Goal: Task Accomplishment & Management: Manage account settings

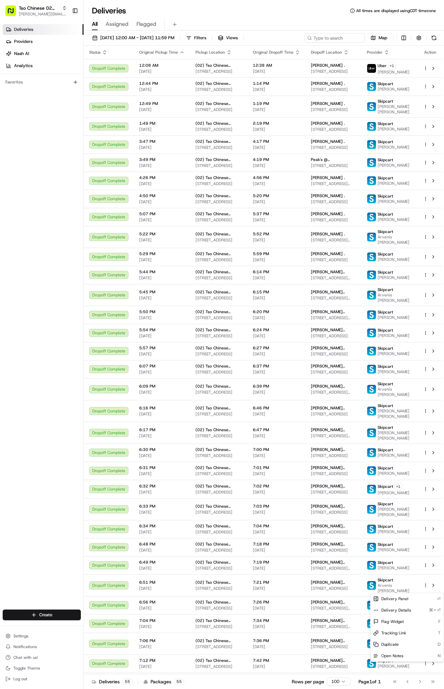
scroll to position [546, 0]
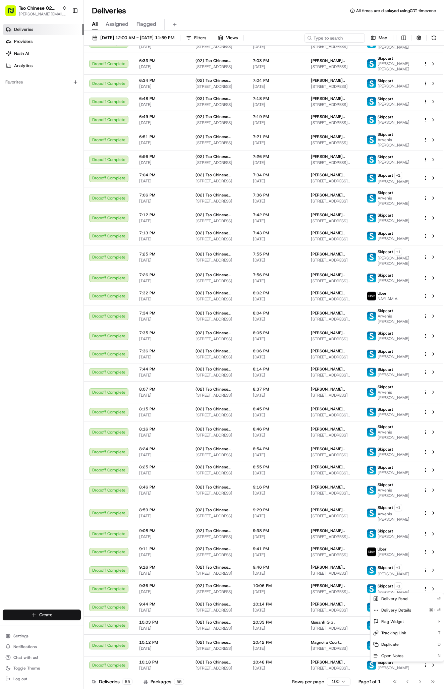
click at [34, 613] on html "Tso Chinese 02 Arbor antonia@tsochinese.com Toggle Sidebar Deliveries Providers…" at bounding box center [222, 344] width 444 height 689
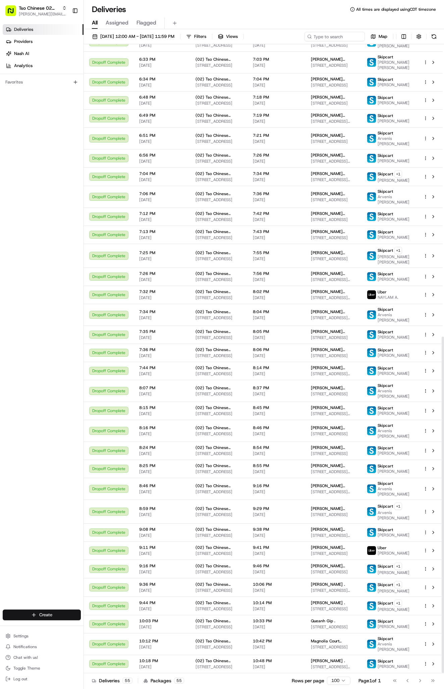
click at [47, 618] on html "Tso Chinese 02 Arbor antonia@tsochinese.com Toggle Sidebar Deliveries Providers…" at bounding box center [222, 344] width 444 height 689
click at [95, 622] on link "Delivery" at bounding box center [121, 627] width 75 height 12
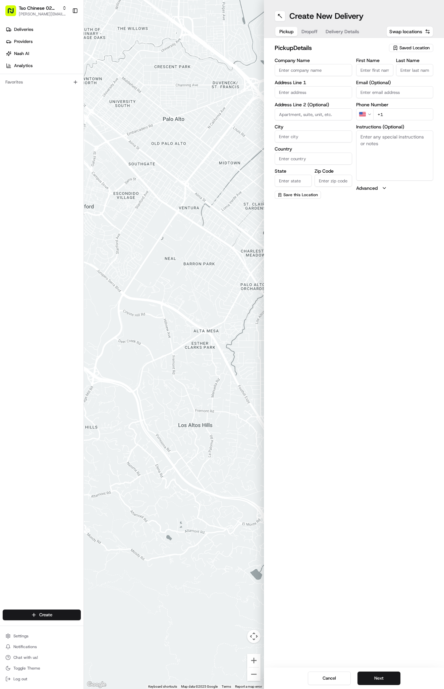
click at [402, 45] on span "Saved Location" at bounding box center [414, 48] width 30 height 6
click at [387, 70] on div "(02) Tso Chinese Takeout & Delivery Arboretum Crossing (02)" at bounding box center [395, 76] width 96 height 16
type input "(02) Tso Chinese Takeout & Delivery Arboretum Crossing"
type input "Bldg E Ste 402"
type input "Austin"
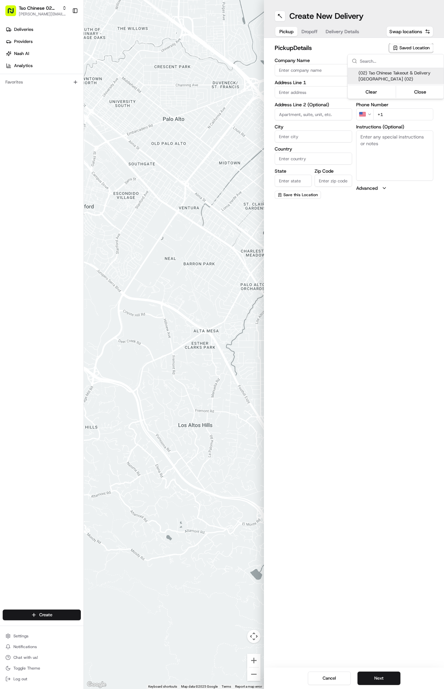
type input "US"
type input "TX"
type input "78759"
type input "Tso Chinese"
type input "Arboretum Crossing Manager"
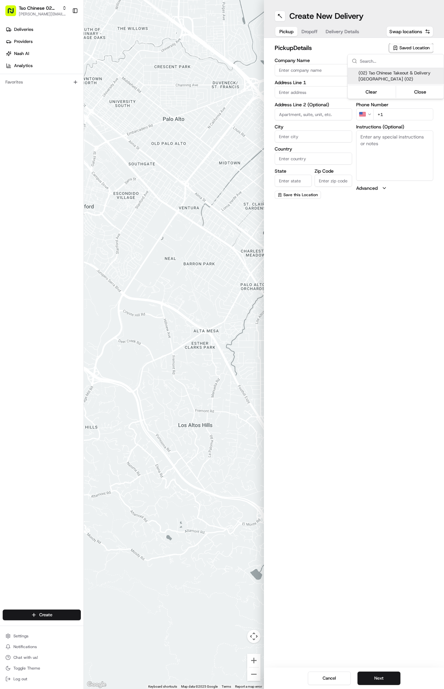
type input "arborstore@tsochinese.com"
type input "+1 512 344 9434"
type textarea "Submit a picture displaying address & food as Proof of Delivery. Envía una foto…"
type input "9333 Research Blvd"
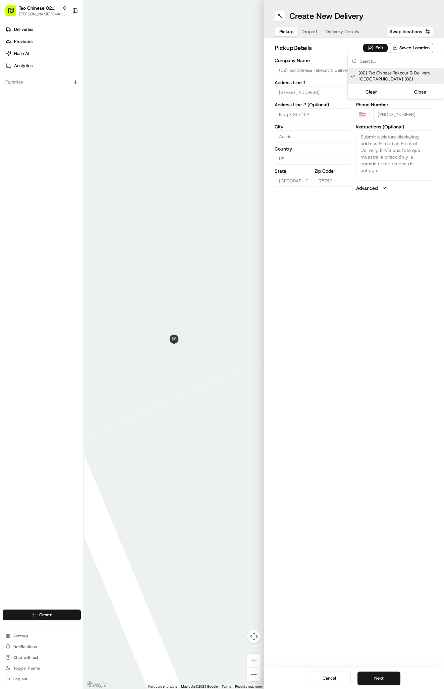
click at [335, 48] on html "Tso Chinese 02 Arbor antonia@tsochinese.com Toggle Sidebar Deliveries Providers…" at bounding box center [222, 344] width 444 height 689
click at [341, 36] on button "Delivery Details" at bounding box center [342, 31] width 42 height 9
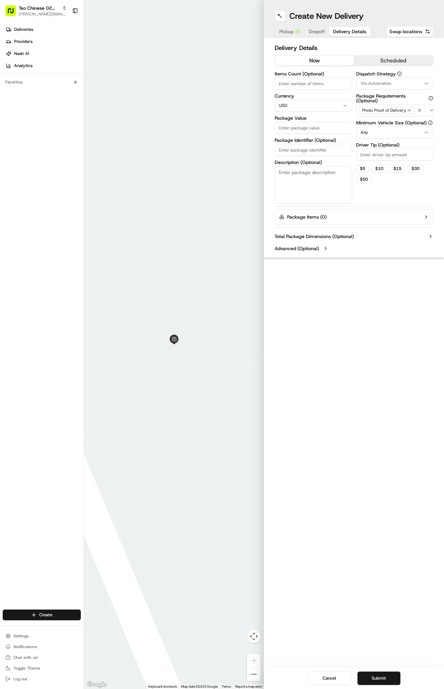
click at [373, 82] on span "Via Automation" at bounding box center [375, 83] width 31 height 6
click at [367, 120] on span "Tso Arbor Strategy" at bounding box center [399, 120] width 82 height 6
click at [371, 148] on html "Tso Chinese 02 Arbor antonia@tsochinese.com Toggle Sidebar Deliveries Providers…" at bounding box center [222, 344] width 444 height 689
click at [369, 155] on input "Driver Tip (Optional)" at bounding box center [394, 154] width 77 height 12
type input "2"
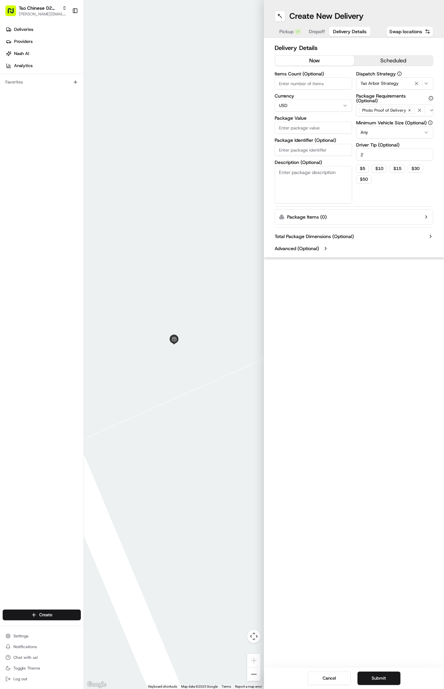
click at [295, 149] on input "Package Identifier (Optional)" at bounding box center [312, 150] width 77 height 12
click at [305, 128] on input "Package Value" at bounding box center [312, 128] width 77 height 12
type input "30.2"
click at [297, 152] on input "Package Identifier (Optional)" at bounding box center [312, 150] width 77 height 12
click at [309, 148] on input "Package Identifier (Optional)" at bounding box center [312, 150] width 77 height 12
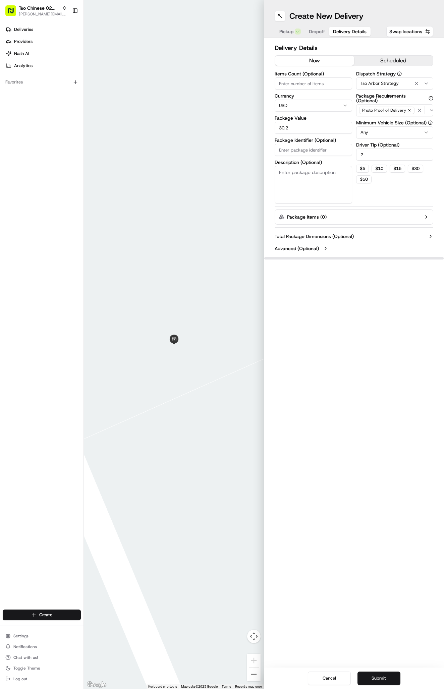
click at [309, 148] on input "Package Identifier (Optional)" at bounding box center [312, 150] width 77 height 12
paste input "#RKGM26J"
type input "#RKGM26J"
click at [377, 337] on div "Create New Delivery Pickup Dropoff Delivery Details Swap locations Delivery Det…" at bounding box center [354, 344] width 180 height 689
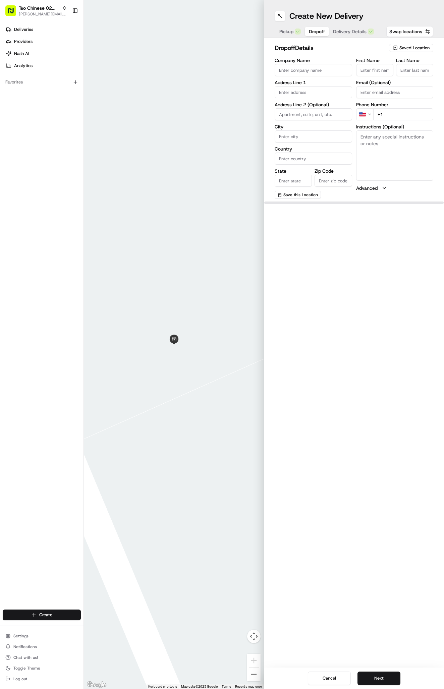
click at [317, 30] on span "Dropoff" at bounding box center [317, 31] width 16 height 7
click at [375, 63] on div "First Name" at bounding box center [374, 67] width 37 height 18
click at [365, 69] on input "First Name" at bounding box center [374, 70] width 37 height 12
paste input "A1 Blackwell"
type input "A1 Blackwell"
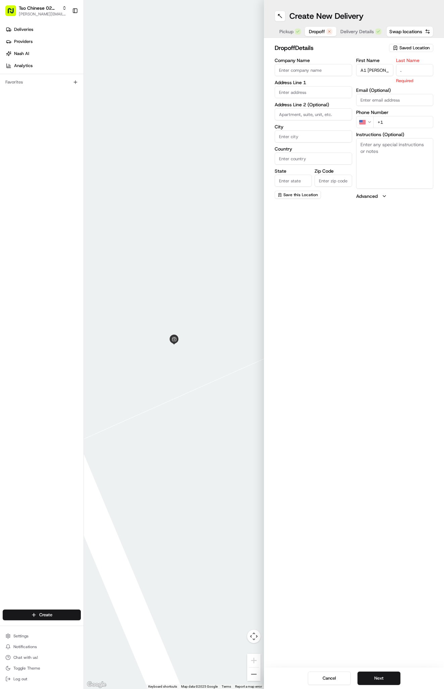
type input "."
click at [301, 92] on input "text" at bounding box center [312, 92] width 77 height 12
paste input "13401 Metric Blvd 220 2nd floor Austin Texas 78727"
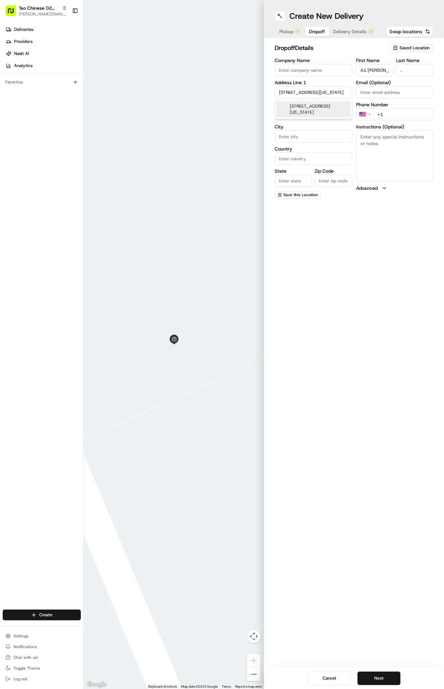
click at [368, 313] on div "Create New Delivery Pickup Dropoff Delivery Details Swap locations dropoff Deta…" at bounding box center [354, 344] width 180 height 689
click at [315, 117] on div "13401 Metric Blvd 220 2nd floor, Austin, Texas 78727" at bounding box center [313, 109] width 74 height 16
type input "13401 Metric Blvd 220 2nd floor, Austin, TX 78727, USA"
type input "220 2nd floor"
type input "Austin"
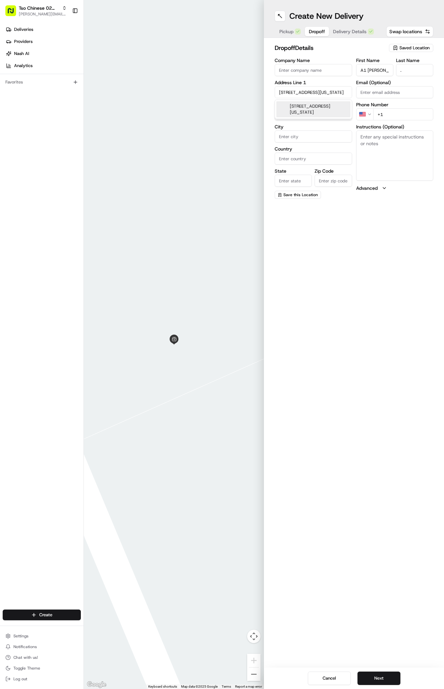
type input "United States"
type input "TX"
type input "78727"
type input "13401 Metric Boulevard"
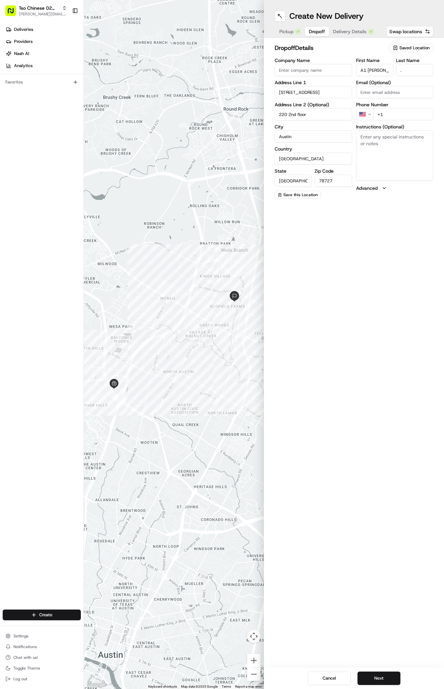
click at [397, 167] on textarea "Instructions (Optional)" at bounding box center [394, 155] width 77 height 50
paste textarea "#3324 turn into right gate first building to your left 2n floor door 220"
type textarea "#3324 turn into right gate first building to your left 2n floor door 220"
click at [403, 322] on div "Create New Delivery Pickup Dropoff Delivery Details Swap locations dropoff Deta…" at bounding box center [354, 344] width 180 height 689
click at [363, 259] on div "Create New Delivery Pickup Dropoff Delivery Details Swap locations dropoff Deta…" at bounding box center [354, 344] width 180 height 689
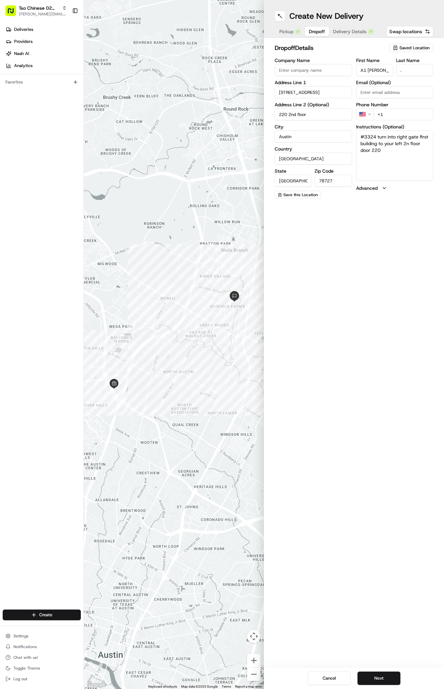
click at [159, 0] on div at bounding box center [174, 344] width 180 height 689
click at [397, 117] on input "+1" at bounding box center [403, 114] width 60 height 12
click at [393, 110] on input "+1" at bounding box center [403, 114] width 60 height 12
click at [394, 115] on input "+1" at bounding box center [403, 114] width 60 height 12
paste input "737 400 7318"
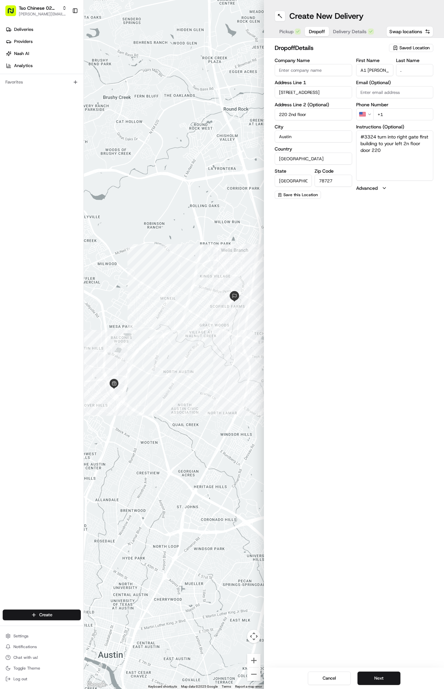
type input "+1 737 400 7318"
click at [378, 678] on button "Next" at bounding box center [378, 677] width 43 height 13
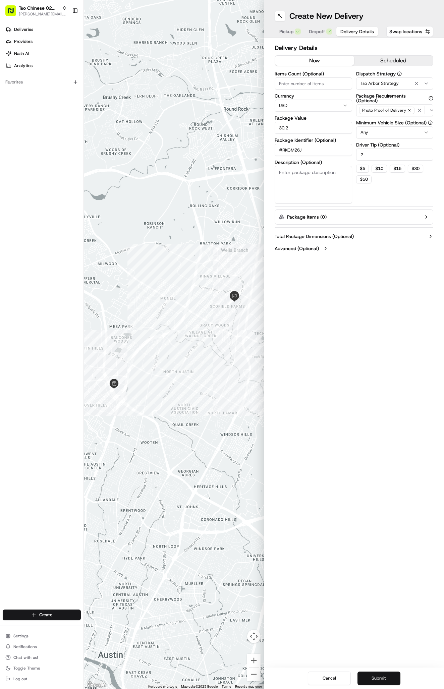
click at [378, 678] on button "Submit" at bounding box center [378, 677] width 43 height 13
click at [378, 678] on div "Cancel Submit" at bounding box center [354, 677] width 180 height 21
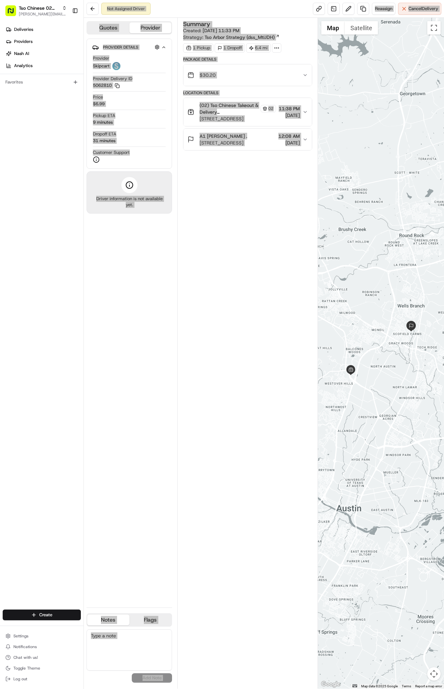
click at [23, 27] on span "Deliveries" at bounding box center [23, 29] width 19 height 6
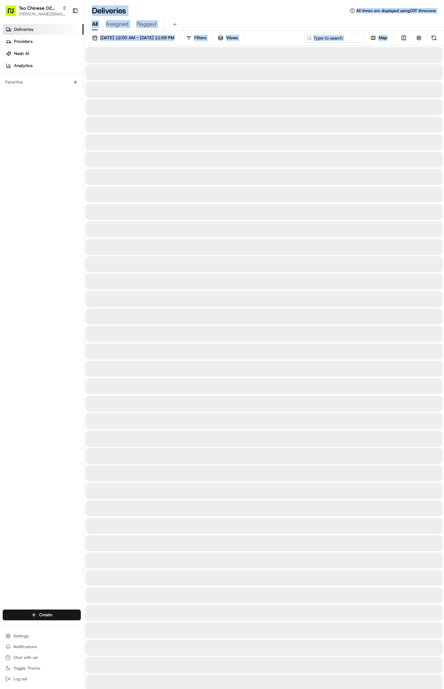
click at [23, 27] on span "Deliveries" at bounding box center [23, 29] width 19 height 6
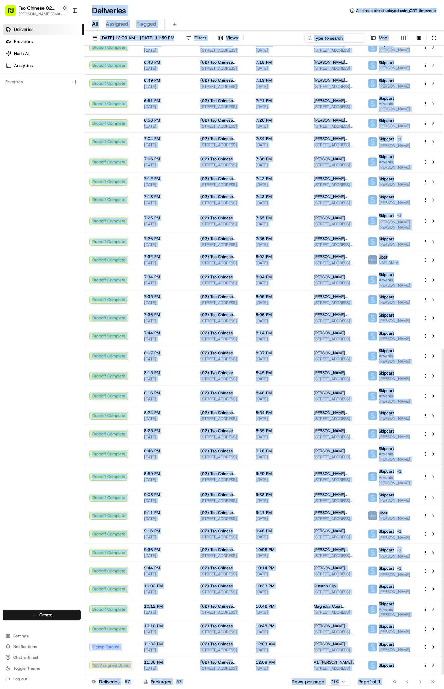
scroll to position [586, 0]
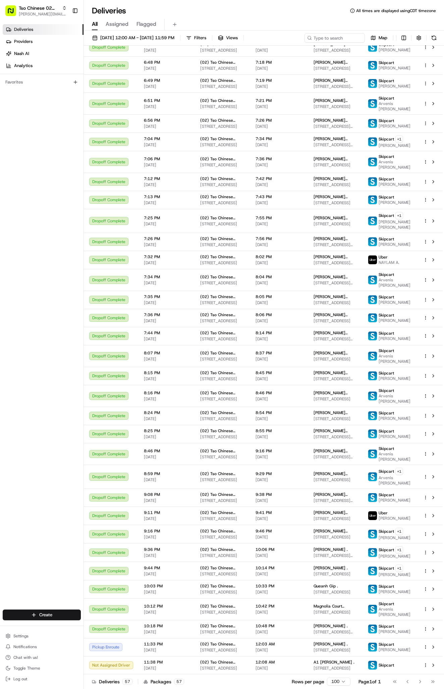
click at [36, 472] on div "Deliveries Providers Nash AI Analytics Favorites" at bounding box center [41, 317] width 83 height 592
click at [46, 615] on html "Tso Chinese 02 Arbor antonia@tsochinese.com Toggle Sidebar Deliveries Providers…" at bounding box center [222, 344] width 444 height 689
click at [131, 625] on link "Delivery" at bounding box center [121, 627] width 75 height 12
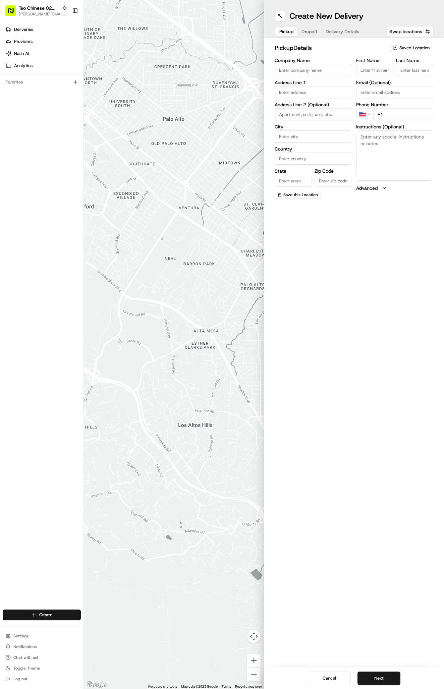
click at [418, 45] on span "Saved Location" at bounding box center [414, 48] width 30 height 6
click at [404, 77] on span "(02) Tso Chinese Takeout & Delivery Arboretum Crossing (02)" at bounding box center [399, 76] width 82 height 12
type input "(02) Tso Chinese Takeout & Delivery Arboretum Crossing"
type input "Bldg E Ste 402"
type input "Austin"
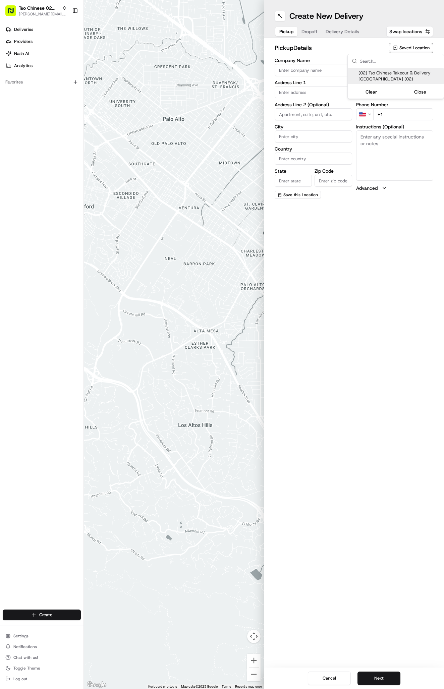
type input "US"
type input "TX"
type input "78759"
type input "Tso Chinese"
type input "Arboretum Crossing Manager"
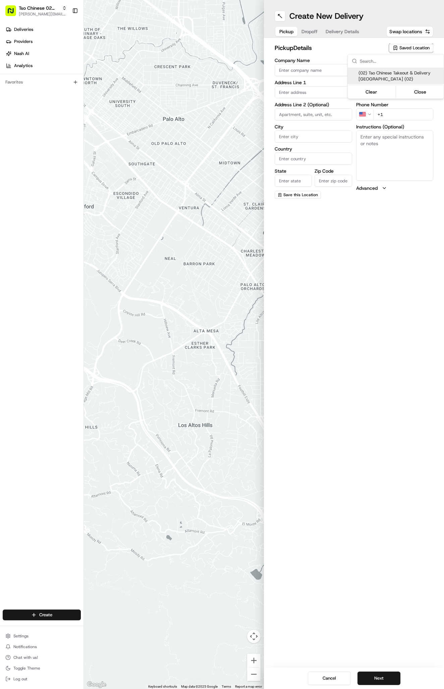
type input "arborstore@tsochinese.com"
type input "+1 512 344 9434"
type textarea "Submit a picture displaying address & food as Proof of Delivery. Envía una foto…"
type input "9333 Research Blvd"
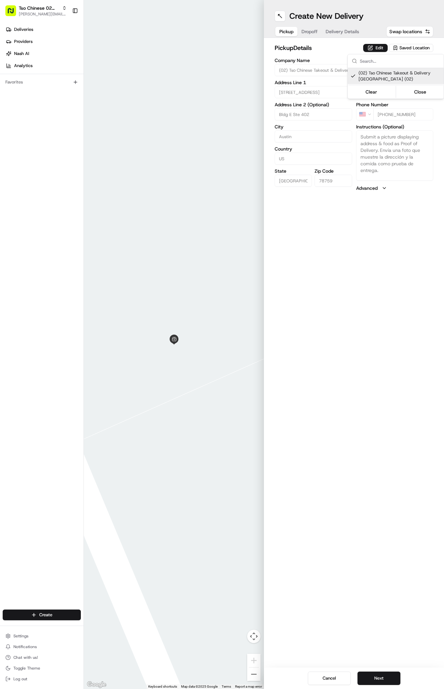
click at [340, 14] on html "Tso Chinese 02 Arbor antonia@tsochinese.com Toggle Sidebar Deliveries Providers…" at bounding box center [222, 344] width 444 height 689
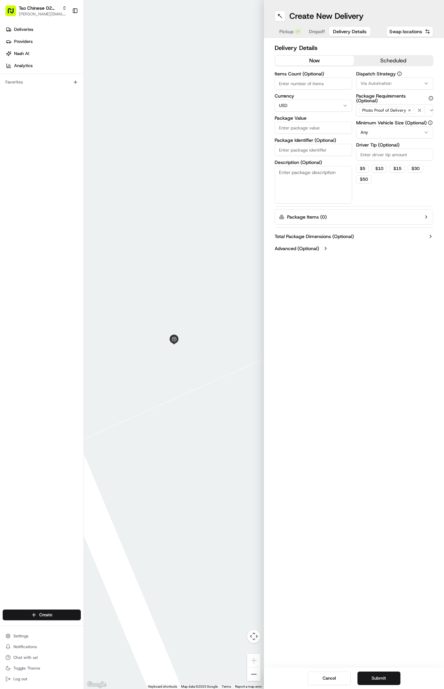
click at [340, 30] on span "Delivery Details" at bounding box center [350, 31] width 34 height 7
click at [374, 72] on label "Dispatch Strategy" at bounding box center [394, 73] width 77 height 5
click at [374, 77] on div "Dispatch Strategy Via Automation" at bounding box center [394, 80] width 77 height 18
click at [374, 84] on span "Via Automation" at bounding box center [375, 83] width 31 height 6
click at [388, 118] on span "Tso Arbor Strategy" at bounding box center [399, 120] width 82 height 6
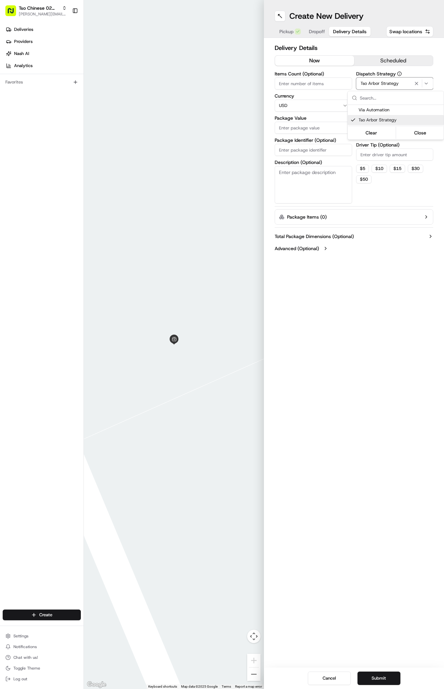
click at [388, 149] on html "Tso Chinese 02 Arbor antonia@tsochinese.com Toggle Sidebar Deliveries Providers…" at bounding box center [222, 344] width 444 height 689
click at [388, 153] on input "Driver Tip (Optional)" at bounding box center [394, 154] width 77 height 12
type input "2"
click at [288, 149] on input "Package Identifier (Optional)" at bounding box center [312, 150] width 77 height 12
paste input "FZZMBNU"
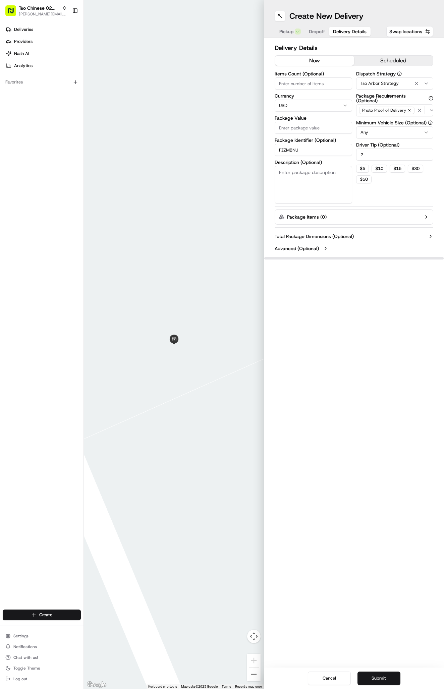
type input "FZZMBNU"
click at [291, 109] on html "Tso Chinese 02 Arbor antonia@tsochinese.com Toggle Sidebar Deliveries Providers…" at bounding box center [222, 344] width 444 height 689
click at [314, 84] on html "Tso Chinese 02 Arbor antonia@tsochinese.com Toggle Sidebar Deliveries Providers…" at bounding box center [222, 344] width 444 height 689
click at [313, 122] on input "Package Value" at bounding box center [312, 128] width 77 height 12
click at [308, 126] on input "Package Value" at bounding box center [312, 128] width 77 height 12
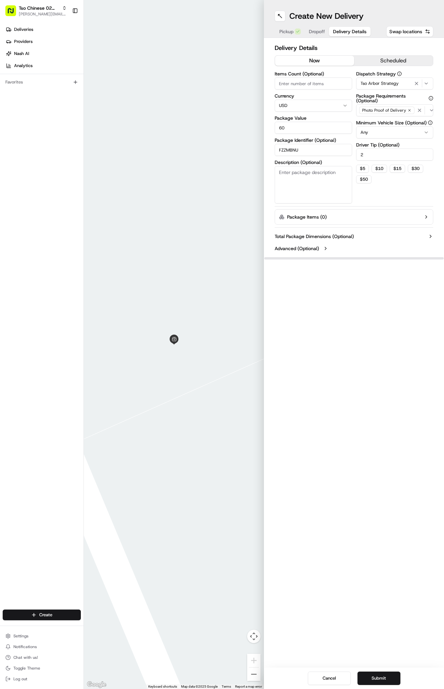
type input "60.4"
click at [316, 34] on span "Dropoff" at bounding box center [317, 31] width 16 height 7
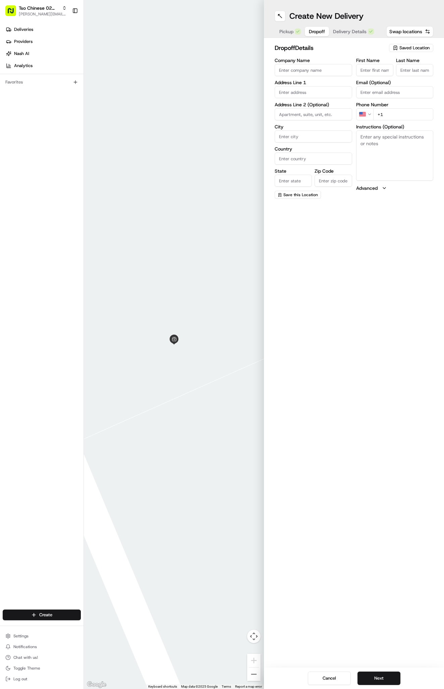
click at [382, 75] on input "First Name" at bounding box center [374, 70] width 37 height 12
paste input "Goodness Of Joy."
type input "Goodness Of Joy."
type input "."
paste input "832 466 7483"
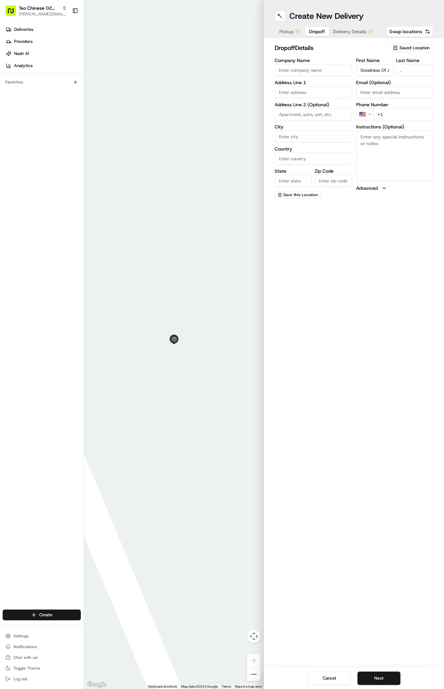
type input "+1 832 466 7483"
click at [391, 153] on textarea "Instructions (Optional)" at bounding box center [394, 155] width 77 height 50
paste textarea "We are in room 105"
paste textarea "Homewood Suits by Hilton"
paste textarea "105"
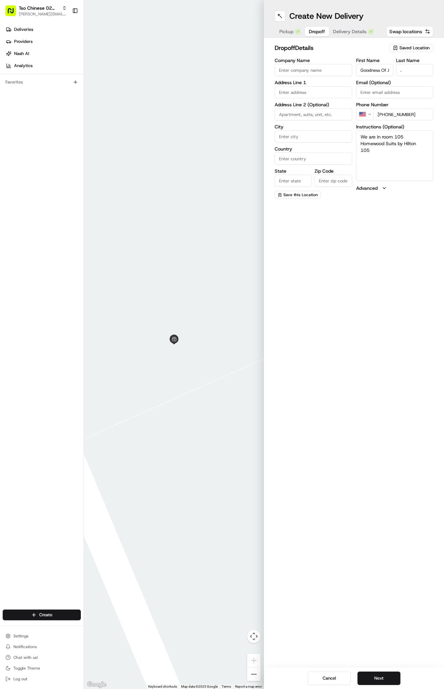
type textarea "We are in room 105 Homewood Suits by Hilton 105"
paste input "13001 Center Lake Dr, Austin, TX 78753, USA"
click at [313, 106] on div "13001 Center Lake Dr, Austin, TX 78753, USA" at bounding box center [313, 106] width 74 height 10
type input "13001 Center Lake Drive"
type input "Austin"
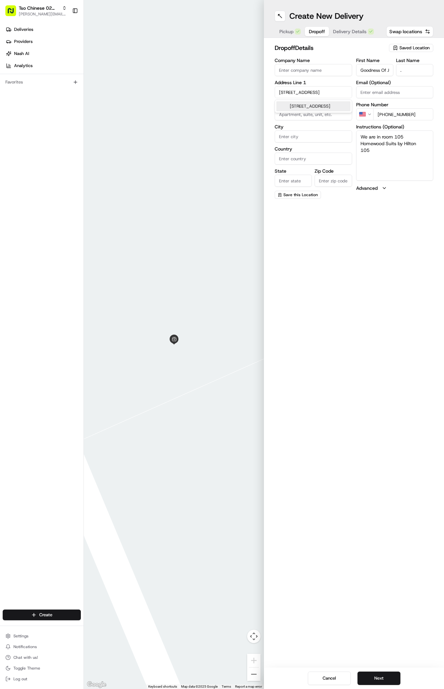
type input "United States"
type input "TX"
type input "78753"
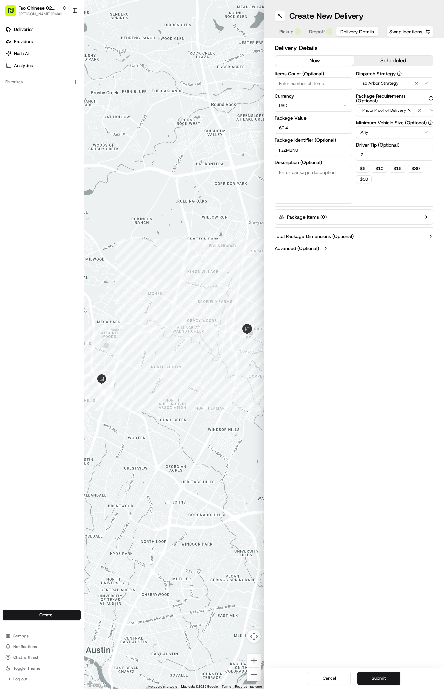
click at [342, 33] on span "Delivery Details" at bounding box center [357, 31] width 34 height 7
click at [403, 672] on div "Cancel Submit" at bounding box center [354, 677] width 180 height 21
click at [387, 674] on button "Submit" at bounding box center [378, 677] width 43 height 13
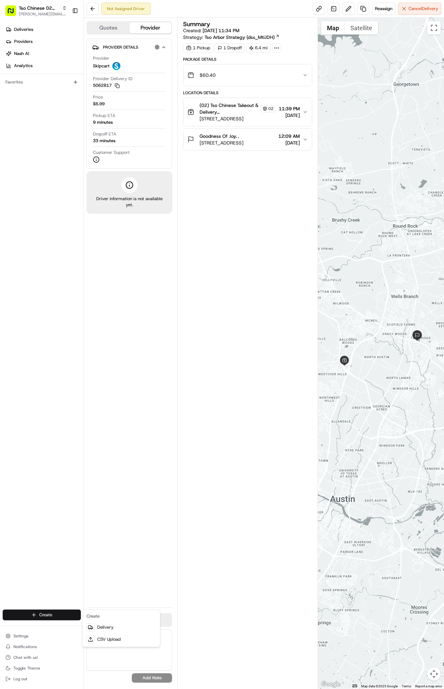
click at [69, 613] on html "Tso Chinese 02 Arbor antonia@tsochinese.com Toggle Sidebar Deliveries Providers…" at bounding box center [222, 344] width 444 height 689
click at [108, 624] on link "Delivery" at bounding box center [121, 627] width 75 height 12
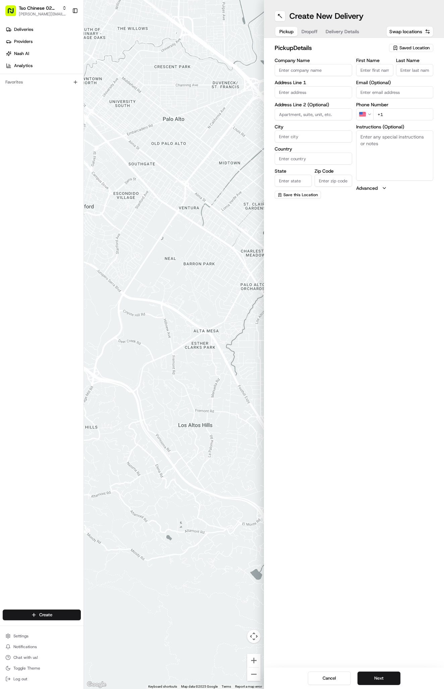
click at [240, 391] on div at bounding box center [174, 344] width 180 height 689
click at [397, 40] on div "pickup Details Saved Location Company Name Address Line 1 Address Line 2 (Optio…" at bounding box center [354, 121] width 180 height 166
click at [397, 44] on div "Saved Location" at bounding box center [411, 48] width 44 height 8
click at [378, 87] on button "Clear" at bounding box center [371, 91] width 46 height 9
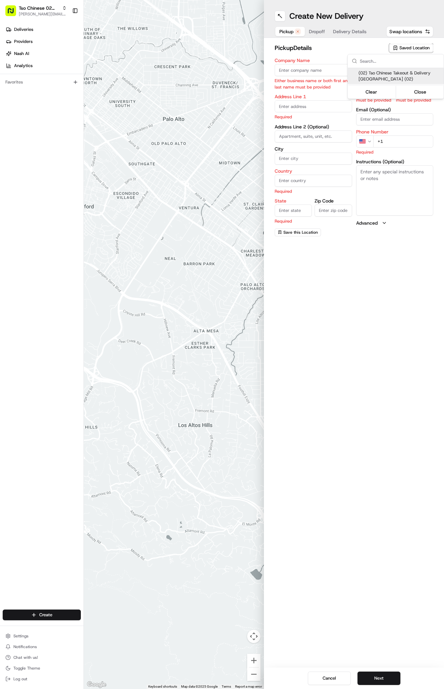
click at [376, 77] on span "(02) Tso Chinese Takeout & Delivery Arboretum Crossing (02)" at bounding box center [399, 76] width 82 height 12
type input "(02) Tso Chinese Takeout & Delivery Arboretum Crossing"
type input "Bldg E Ste 402"
type input "Austin"
type input "US"
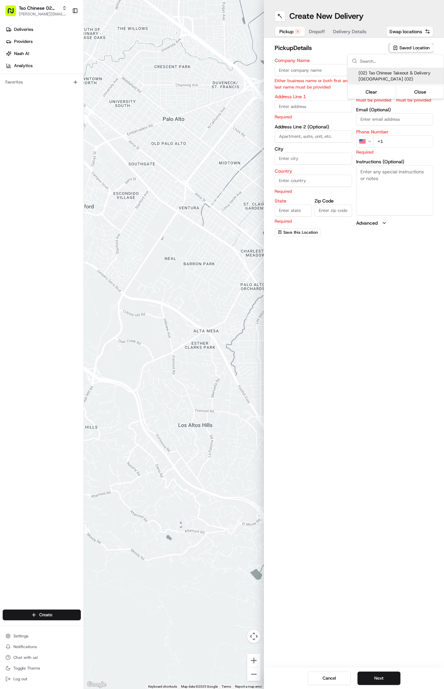
type input "TX"
type input "78759"
type input "Tso Chinese"
type input "Arboretum Crossing Manager"
type input "arborstore@tsochinese.com"
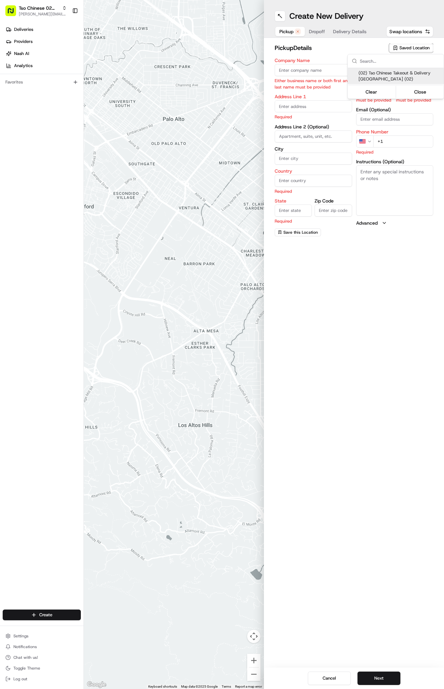
type input "+1 512 344 9434"
type textarea "Submit a picture displaying address & food as Proof of Delivery. Envía una foto…"
type input "9333 Research Blvd"
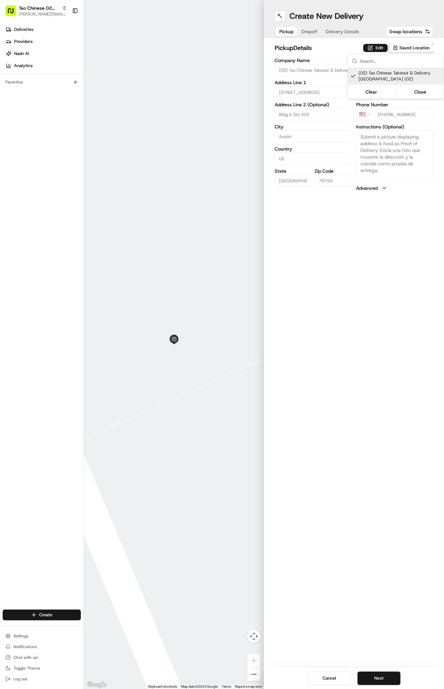
click at [347, 45] on html "Tso Chinese 02 Arbor antonia@tsochinese.com Toggle Sidebar Deliveries Providers…" at bounding box center [222, 344] width 444 height 689
click at [341, 37] on div "Pickup Dropoff Delivery Details" at bounding box center [318, 31] width 89 height 12
click at [338, 30] on span "Delivery Details" at bounding box center [342, 31] width 34 height 7
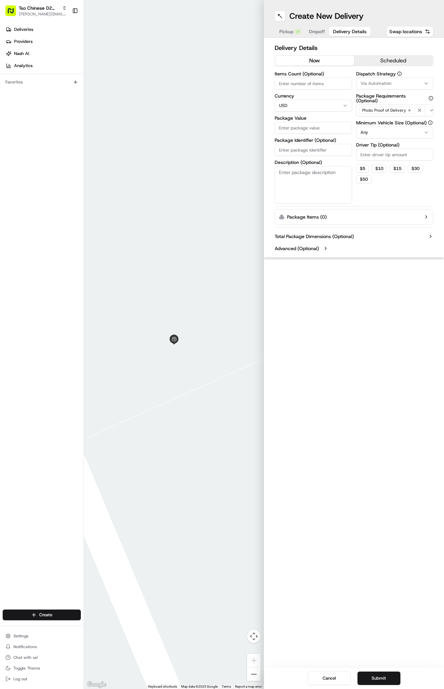
click at [382, 83] on span "Via Automation" at bounding box center [375, 83] width 31 height 6
click at [375, 127] on div "Clear Close" at bounding box center [395, 133] width 94 height 12
click at [375, 121] on span "Tso Arbor Strategy" at bounding box center [399, 120] width 82 height 6
click at [374, 146] on html "Tso Chinese 02 Arbor antonia@tsochinese.com Toggle Sidebar Deliveries Providers…" at bounding box center [222, 344] width 444 height 689
click at [374, 150] on input "Driver Tip (Optional)" at bounding box center [394, 154] width 77 height 12
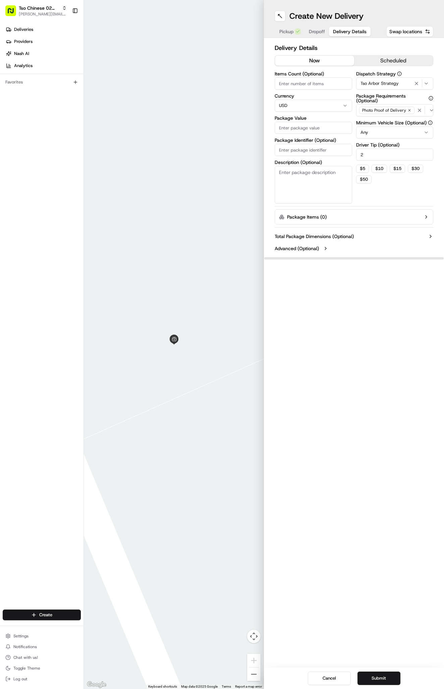
type input "2"
click at [326, 149] on input "Package Identifier (Optional)" at bounding box center [312, 150] width 77 height 12
paste input "RYPSZ38"
type input "RYPSZ38"
click at [305, 131] on input "Package Value" at bounding box center [312, 128] width 77 height 12
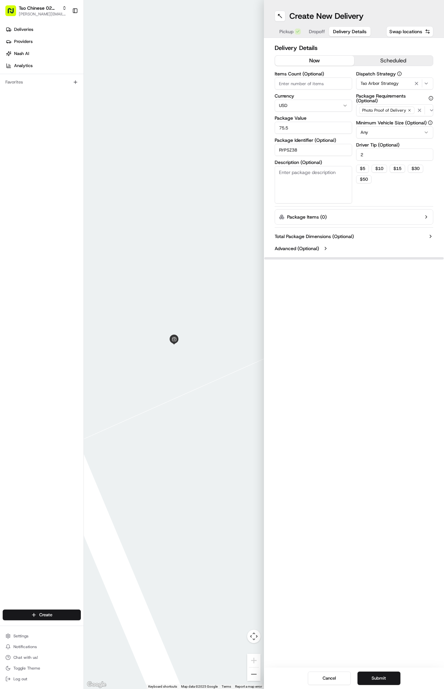
type input "75.5"
click at [314, 39] on div "Delivery Details now scheduled Items Count (Optional) Currency USD Package Valu…" at bounding box center [354, 149] width 180 height 222
click at [315, 34] on span "Dropoff" at bounding box center [317, 31] width 16 height 7
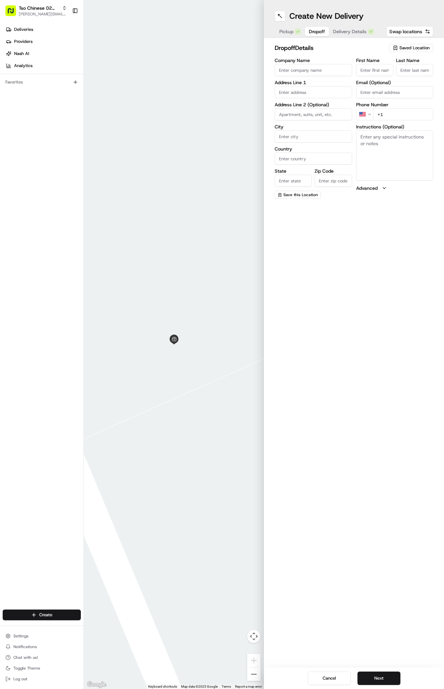
click at [403, 155] on textarea "Instructions (Optional)" at bounding box center [394, 155] width 77 height 50
paste textarea "Find my last name on the directory (earnest) and I’ll buzz you in or call if yo…"
paste textarea "Canyon springs apartment"
paste textarea "316"
type textarea "Find my last name on the directory (earnest) and I’ll buzz you in or call if yo…"
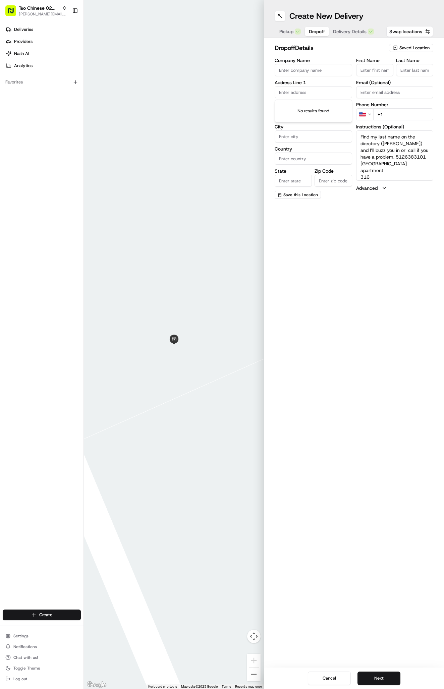
paste input "7700 N Capital of Texas Hwy, Austin, TX 78731-1135, United States"
click at [315, 105] on div "7700 North Capital of Texas Highway, Austin, TX" at bounding box center [313, 109] width 74 height 16
type input "7700 North Capital of Texas Highway"
type input "Austin"
type input "United States"
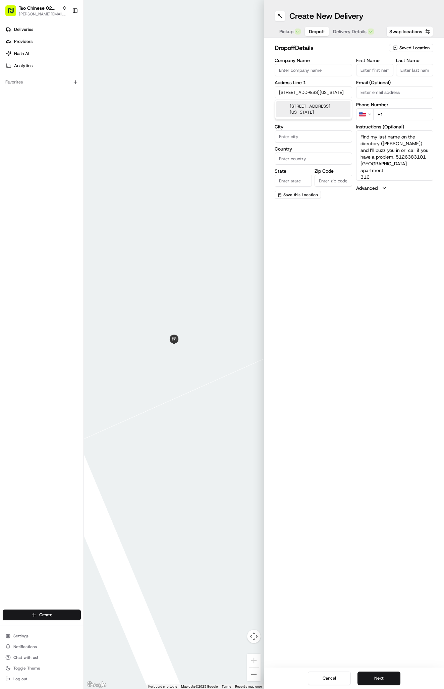
type input "TX"
type input "78731"
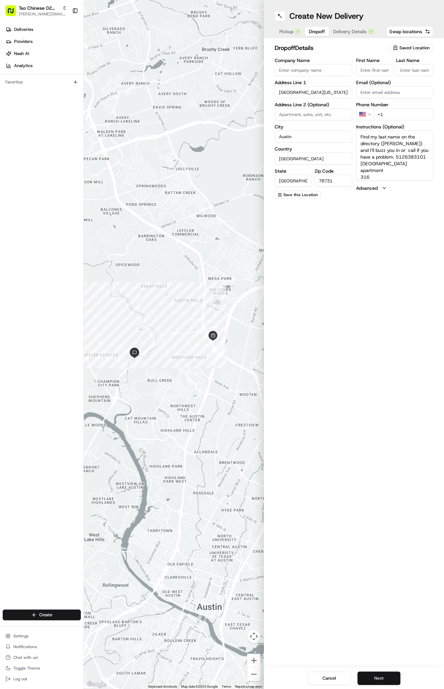
click at [375, 677] on button "Next" at bounding box center [378, 677] width 43 height 13
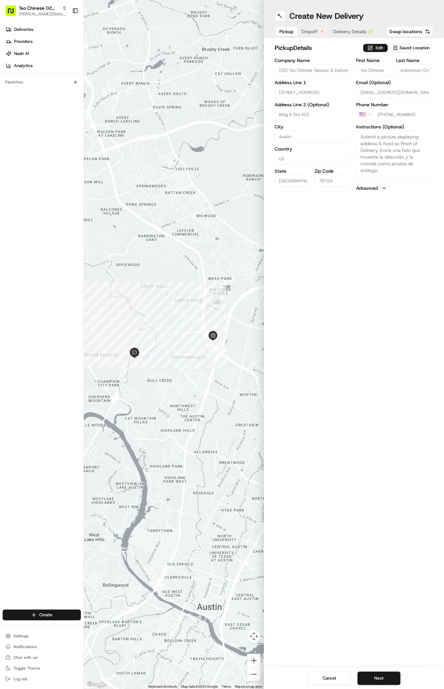
click at [292, 29] on span "Pickup" at bounding box center [286, 31] width 14 height 7
click at [316, 30] on span "Dropoff" at bounding box center [309, 31] width 16 height 7
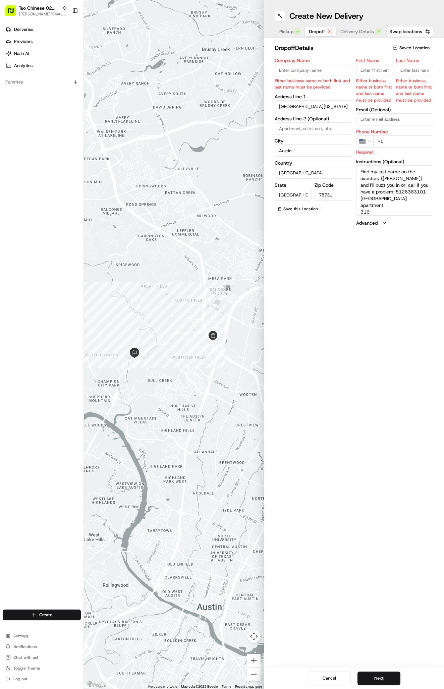
click at [376, 60] on label "First Name" at bounding box center [374, 60] width 37 height 5
click at [376, 64] on input "First Name" at bounding box center [374, 70] width 37 height 12
paste input "Micah Earnest"
type input "Micah Earnest"
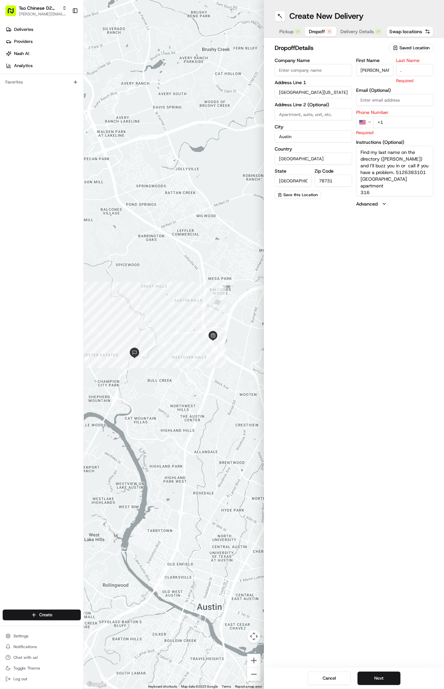
type input "."
paste input "1 512 638 310"
type input "+1 1 512 638 3103"
click at [367, 676] on button "Next" at bounding box center [378, 677] width 43 height 13
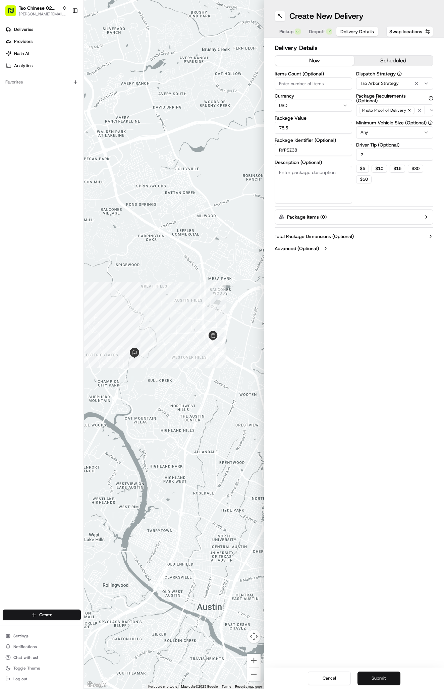
click at [367, 676] on button "Submit" at bounding box center [378, 677] width 43 height 13
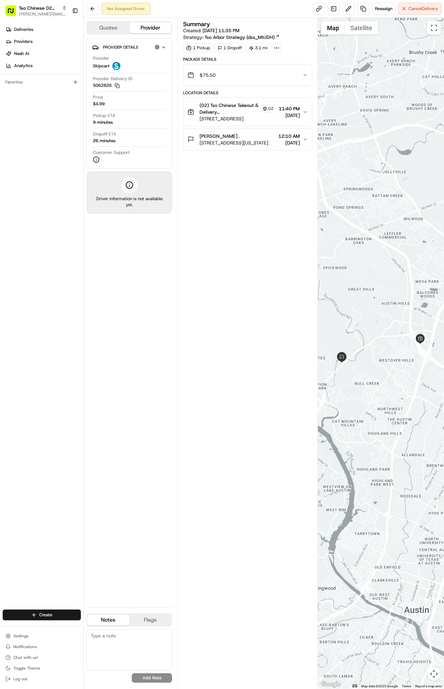
click at [18, 31] on span "Deliveries" at bounding box center [23, 29] width 19 height 6
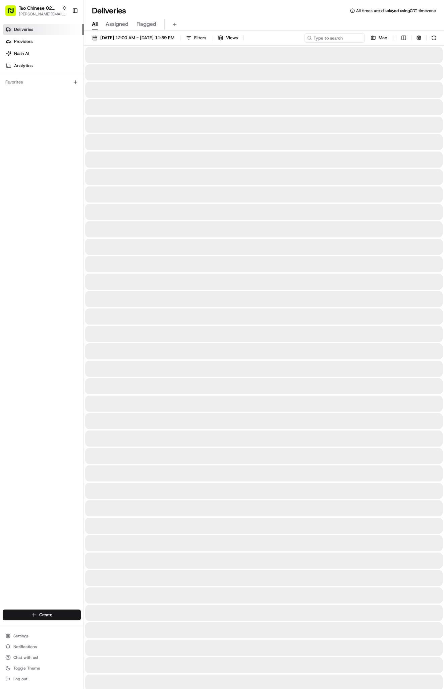
click at [18, 31] on span "Deliveries" at bounding box center [23, 29] width 19 height 6
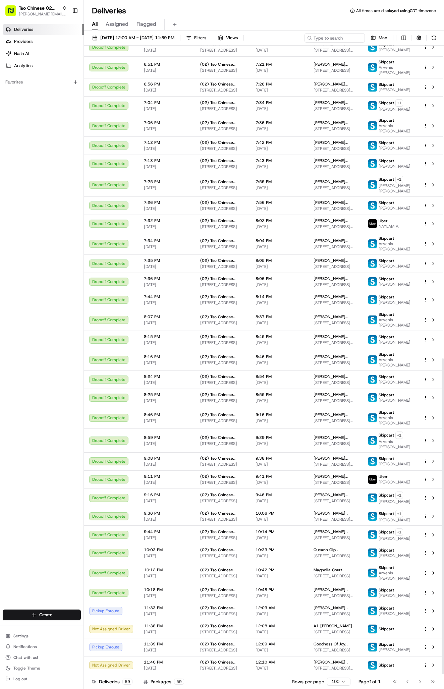
scroll to position [622, 0]
click at [390, 651] on span "Yunior Bertot" at bounding box center [394, 649] width 32 height 5
click at [57, 633] on button "Settings" at bounding box center [42, 635] width 78 height 9
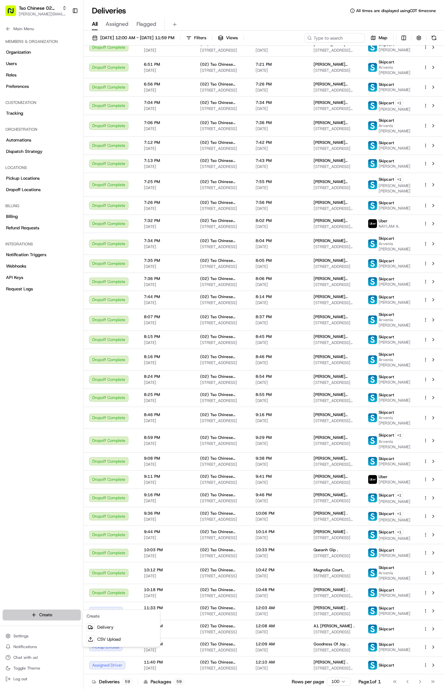
click at [53, 617] on html "Tso Chinese 02 Arbor antonia@tsochinese.com Toggle Sidebar Deliveries Providers…" at bounding box center [222, 344] width 444 height 689
click at [117, 626] on link "Delivery" at bounding box center [121, 627] width 75 height 12
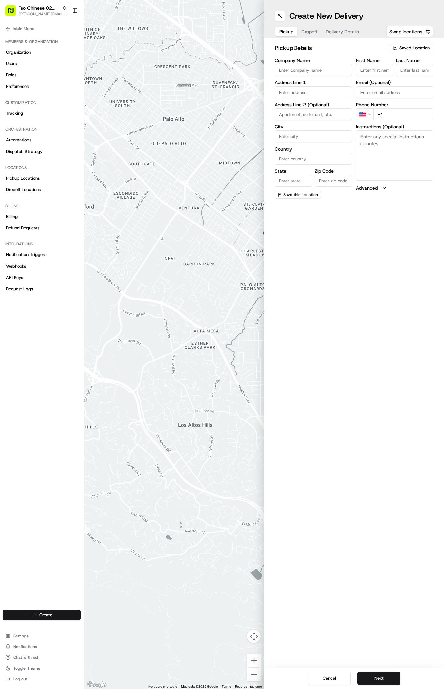
click at [411, 45] on span "Saved Location" at bounding box center [414, 48] width 30 height 6
click at [411, 47] on html "Tso Chinese 02 Arbor antonia@tsochinese.com Toggle Sidebar Deliveries Providers…" at bounding box center [222, 344] width 444 height 689
click at [406, 53] on div "pickup Details Saved Location" at bounding box center [353, 49] width 159 height 12
click at [404, 47] on span "Saved Location" at bounding box center [414, 48] width 30 height 6
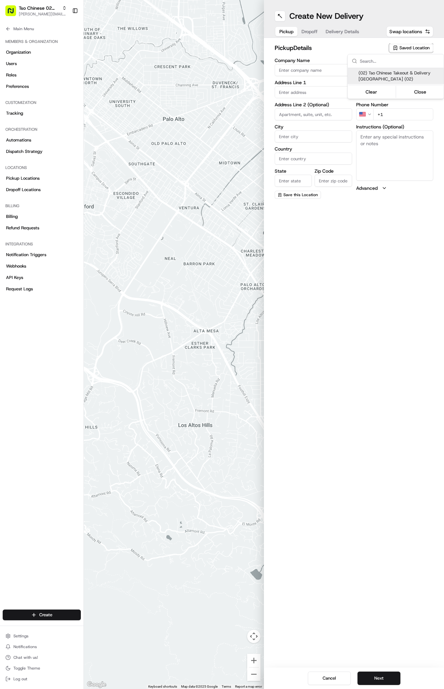
click at [397, 76] on span "(02) Tso Chinese Takeout & Delivery Arboretum Crossing (02)" at bounding box center [399, 76] width 82 height 12
type input "(02) Tso Chinese Takeout & Delivery Arboretum Crossing"
type input "Bldg E Ste 402"
type input "Austin"
type input "US"
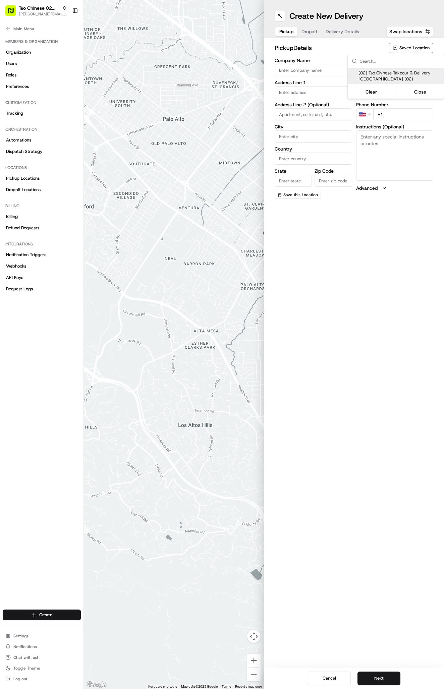
type input "TX"
type input "78759"
type input "Tso Chinese"
type input "Arboretum Crossing Manager"
type input "arborstore@tsochinese.com"
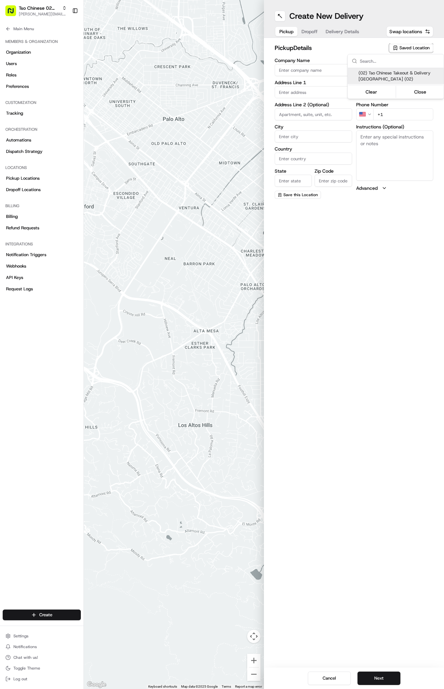
type input "+1 512 344 9434"
type textarea "Submit a picture displaying address & food as Proof of Delivery. Envía una foto…"
type input "9333 Research Blvd"
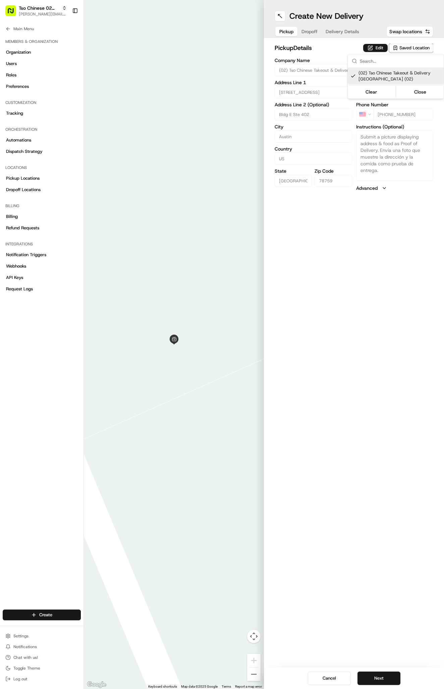
click at [334, 23] on html "Tso Chinese 02 Arbor antonia@tsochinese.com Toggle Sidebar Deliveries Providers…" at bounding box center [222, 344] width 444 height 689
click at [334, 25] on div "Pickup Dropoff Delivery Details" at bounding box center [318, 31] width 89 height 12
click at [334, 34] on span "Delivery Details" at bounding box center [342, 31] width 34 height 7
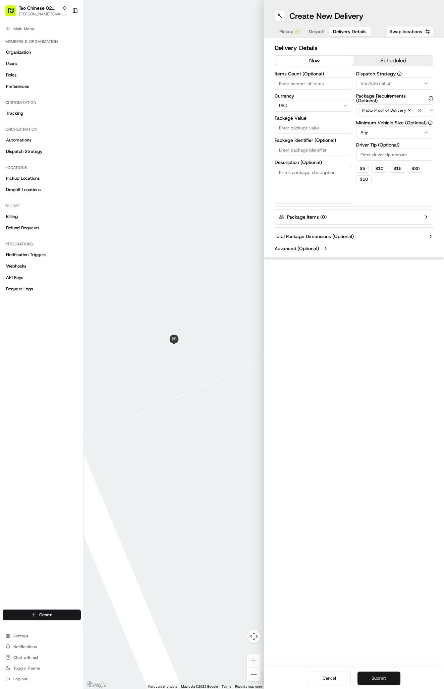
click at [371, 79] on button "Via Automation" at bounding box center [394, 83] width 77 height 12
click at [373, 119] on span "Tso Arbor Strategy" at bounding box center [399, 120] width 82 height 6
click at [374, 153] on html "Tso Chinese 02 Arbor antonia@tsochinese.com Toggle Sidebar Deliveries Providers…" at bounding box center [222, 344] width 444 height 689
click at [374, 153] on input "Driver Tip (Optional)" at bounding box center [394, 154] width 77 height 12
type input "2"
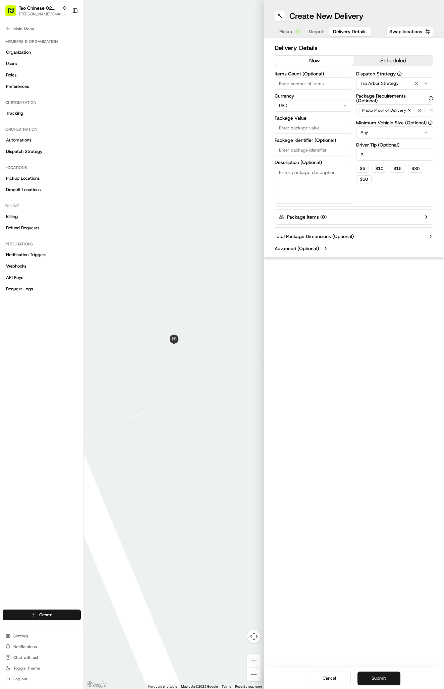
click at [297, 156] on div "Items Count (Optional) Currency USD Package Value Package Identifier (Optional)…" at bounding box center [312, 137] width 77 height 132
click at [298, 151] on input "Package Identifier (Optional)" at bounding box center [312, 150] width 77 height 12
paste input "#AOS3XEO"
type input "#AOS3XEO"
click at [295, 139] on label "Package Identifier (Optional)" at bounding box center [312, 140] width 77 height 5
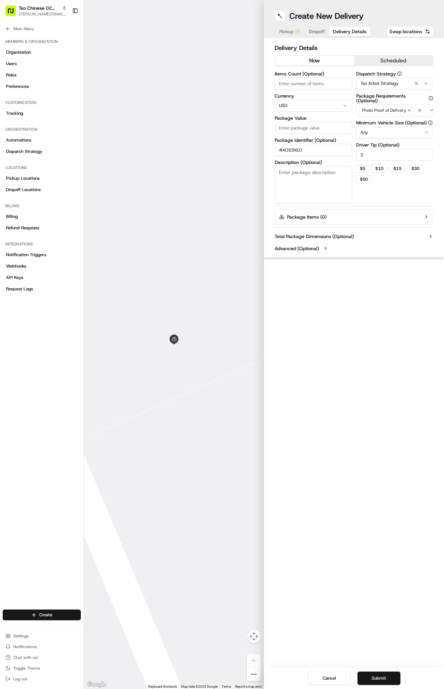
click at [295, 144] on input "#AOS3XEO" at bounding box center [312, 150] width 77 height 12
click at [295, 132] on input "Package Value" at bounding box center [312, 128] width 77 height 12
type input "6"
type input "57.21"
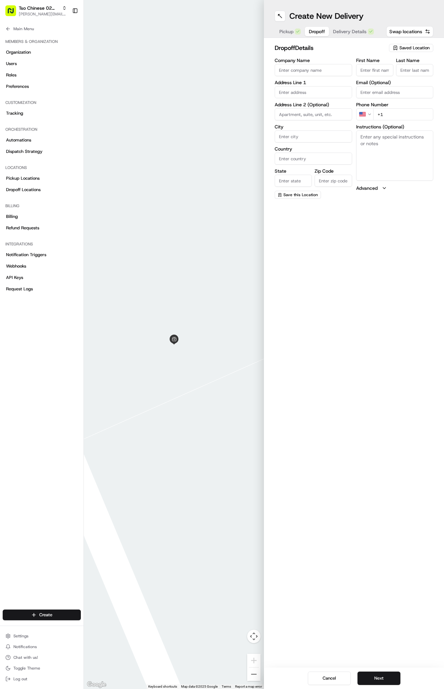
click at [317, 34] on span "Dropoff" at bounding box center [317, 31] width 16 height 7
click at [397, 122] on div "First Name Last Name Email (Optional) Phone Number US +1 Instructions (Optional…" at bounding box center [394, 128] width 77 height 141
paste input "443 912 6080"
type input "+1 443 912 6080"
paste input "1002 Durham Dr"
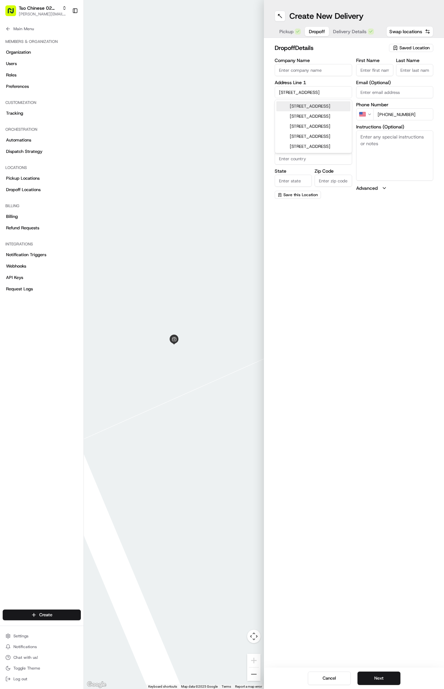
click at [313, 109] on div "1002 Durham Drive, Austin, TX" at bounding box center [313, 106] width 74 height 10
type input "1002 Durham Dr, Austin, TX 78753, USA"
type input "Austin"
type input "United States"
type input "TX"
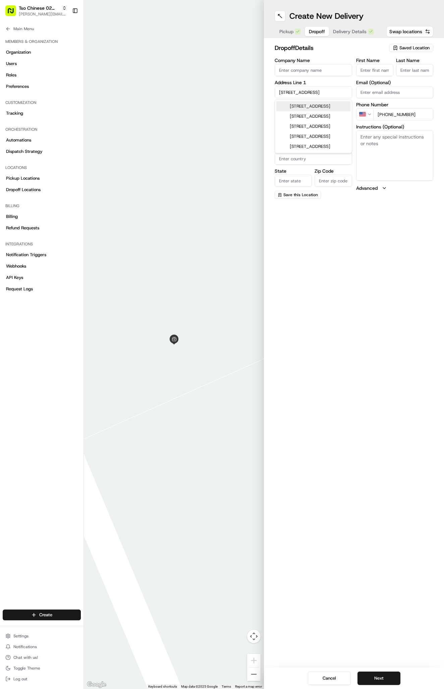
type input "78753"
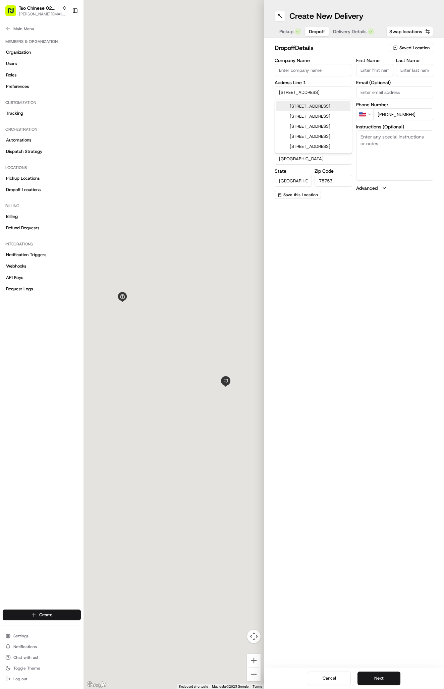
type input "1002 Durham Drive"
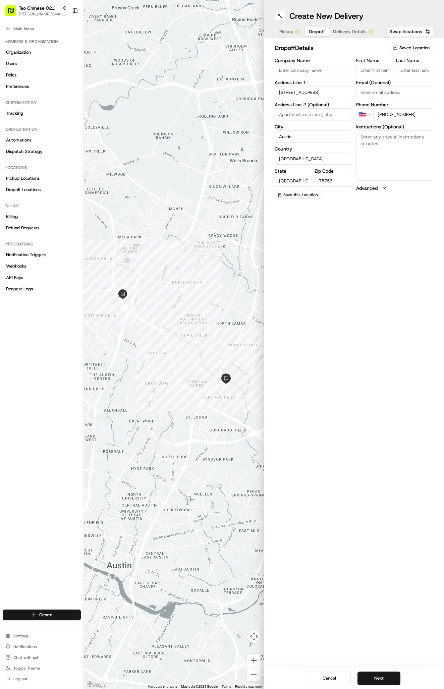
click at [363, 68] on input "First Name" at bounding box center [374, 70] width 37 height 12
paste input "Becca Greenfield"
type input "Becca Greenfield"
click at [402, 48] on span "Saved Location" at bounding box center [414, 48] width 30 height 6
click at [347, 42] on html "Tso Chinese 02 Arbor antonia@tsochinese.com Toggle Sidebar Deliveries Providers…" at bounding box center [222, 344] width 444 height 689
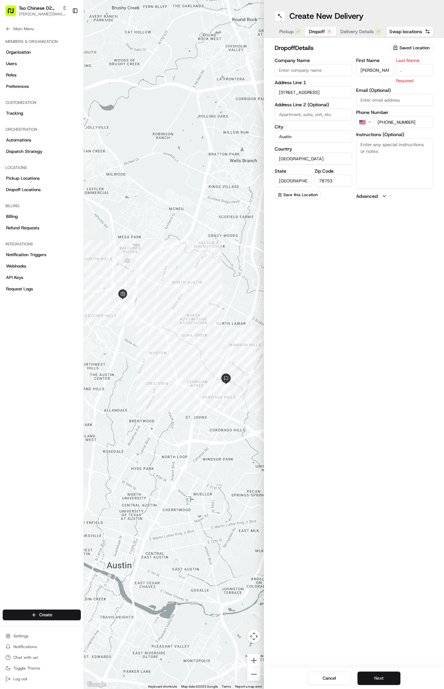
type input "."
click at [365, 671] on button "Next" at bounding box center [378, 677] width 43 height 13
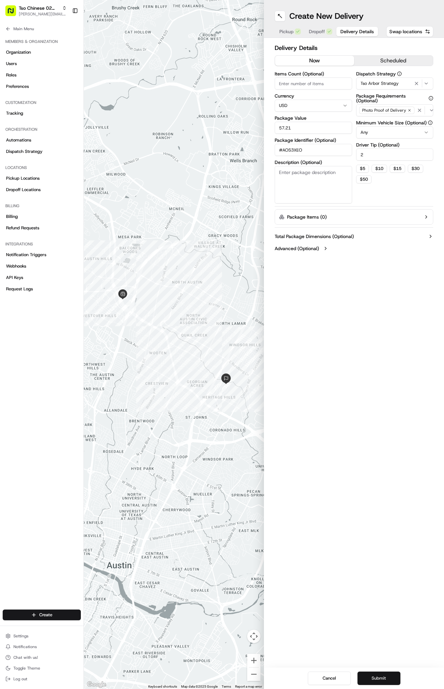
click at [365, 674] on button "Submit" at bounding box center [378, 677] width 43 height 13
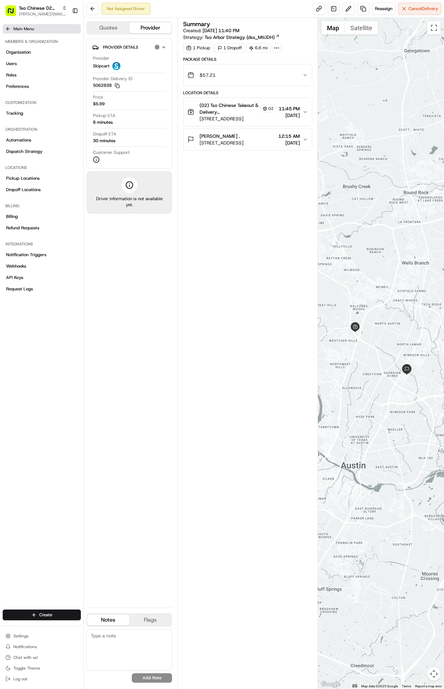
click at [21, 29] on span "Main Menu" at bounding box center [23, 28] width 20 height 5
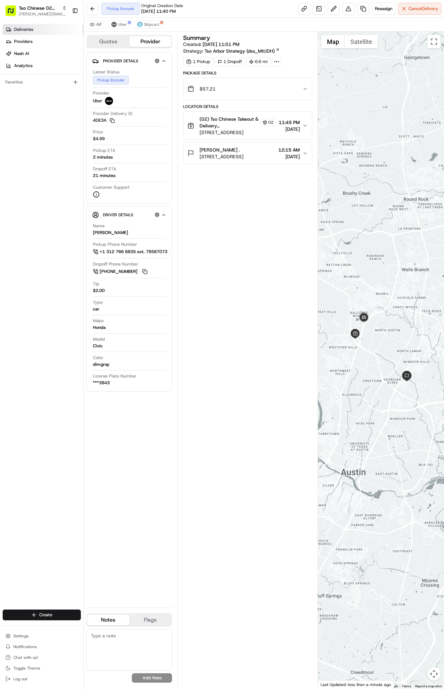
click at [43, 27] on link "Deliveries" at bounding box center [43, 29] width 81 height 11
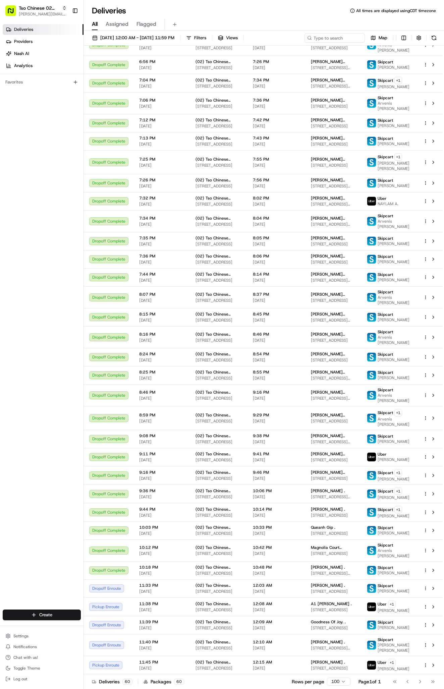
scroll to position [645, 0]
click at [304, 601] on td "12:08 AM 08/24/2025" at bounding box center [276, 606] width 58 height 18
click at [292, 668] on span "08/24/2025" at bounding box center [276, 667] width 47 height 5
click at [361, 652] on td "Micah Earnest . 7700 N Capital of Texas Hwy, Austin, TX 78731, USA" at bounding box center [333, 645] width 56 height 22
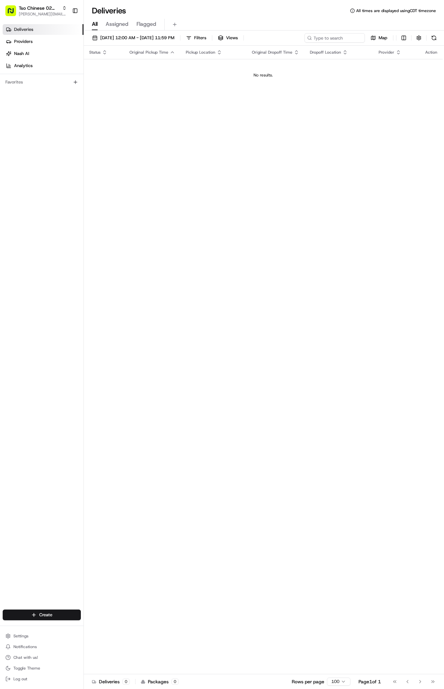
click at [151, 38] on span "08/24/2025 12:00 AM - 08/24/2025 11:59 PM" at bounding box center [137, 38] width 74 height 6
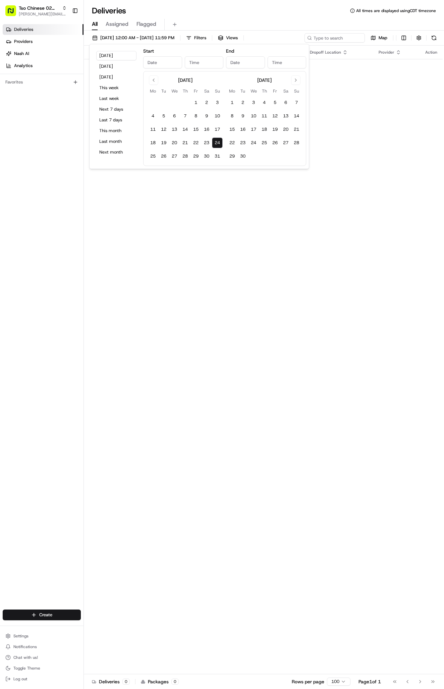
type input "Aug 24, 2025"
type input "12:00 AM"
type input "Aug 24, 2025"
type input "11:59 PM"
click at [151, 38] on span "08/24/2025 12:00 AM - 08/24/2025 11:59 PM" at bounding box center [137, 38] width 74 height 6
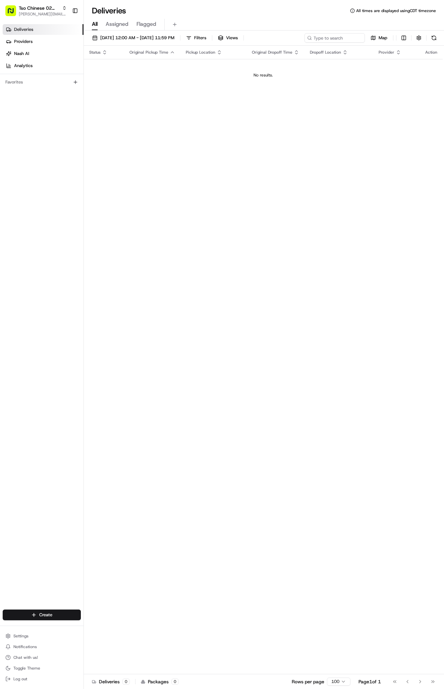
click at [151, 38] on span "08/24/2025 12:00 AM - 08/24/2025 11:59 PM" at bounding box center [137, 38] width 74 height 6
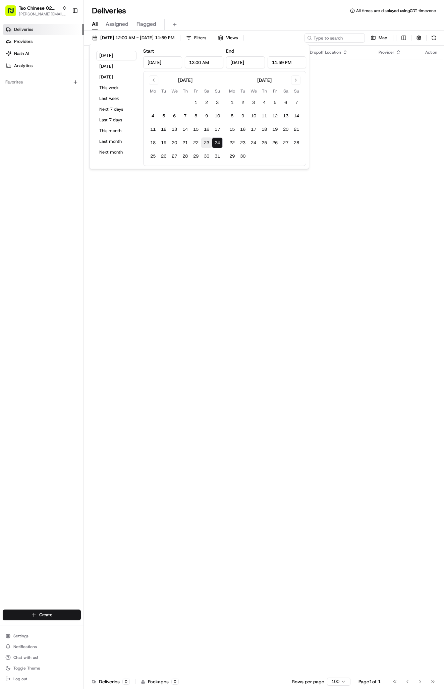
click at [208, 145] on button "23" at bounding box center [206, 142] width 11 height 11
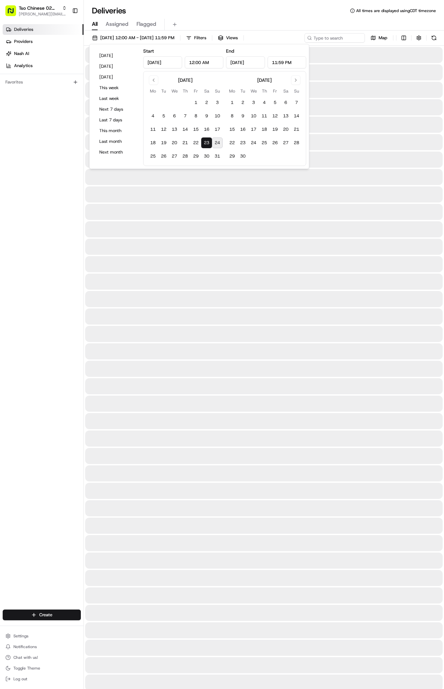
type input "Aug 23, 2025"
click at [208, 145] on button "23" at bounding box center [206, 142] width 11 height 11
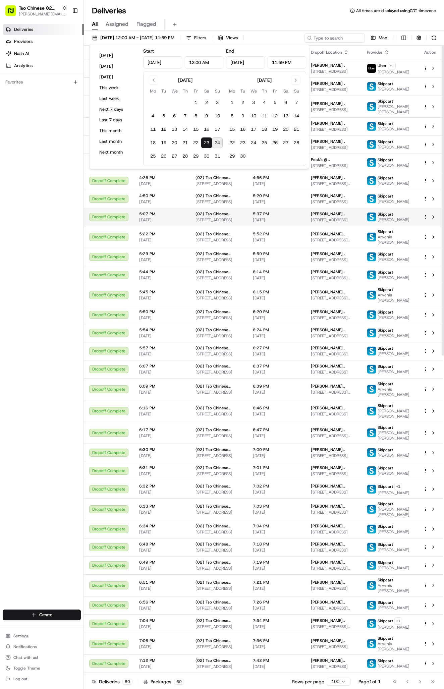
click at [177, 226] on td "5:07 PM 08/23/2025" at bounding box center [162, 217] width 56 height 18
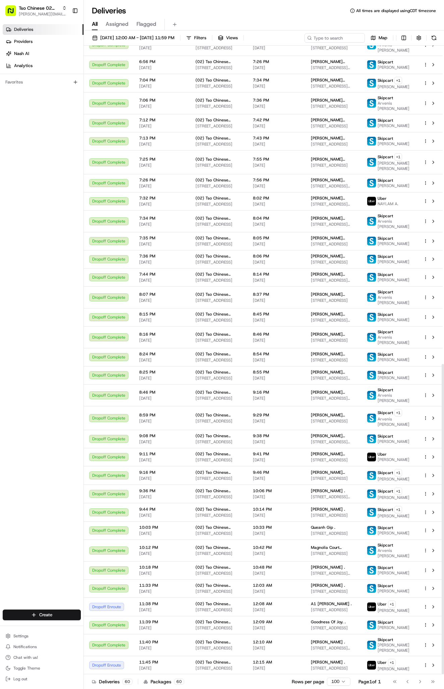
scroll to position [645, 0]
click at [300, 609] on span "08/24/2025" at bounding box center [276, 609] width 47 height 5
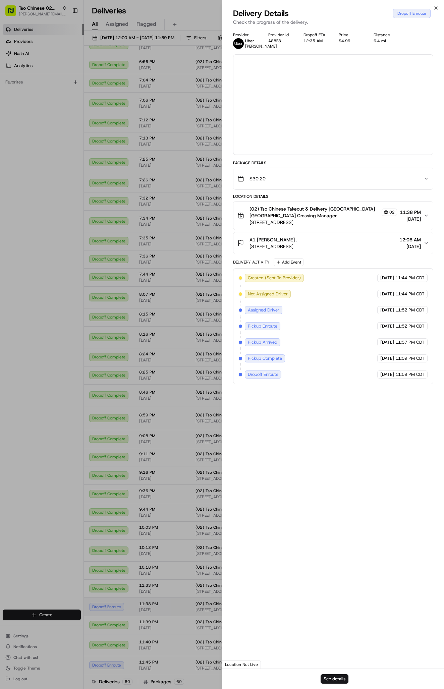
click at [302, 609] on div at bounding box center [222, 344] width 444 height 689
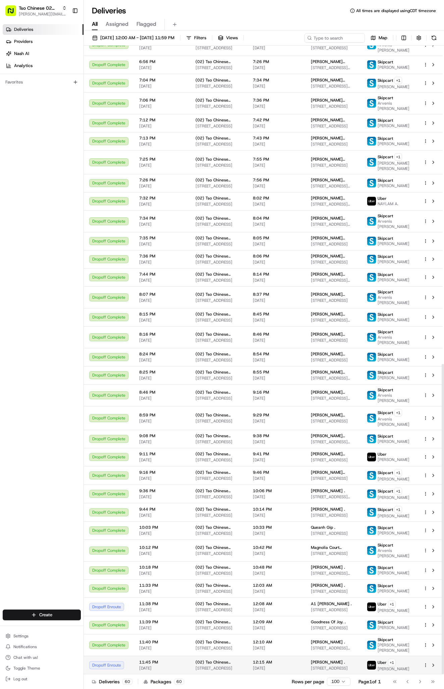
click at [356, 668] on span "1002 Durham Dr, Austin, TX 78753, USA" at bounding box center [333, 667] width 45 height 5
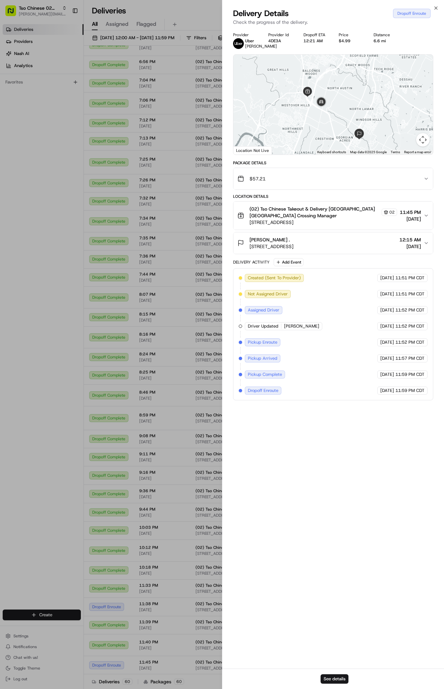
drag, startPoint x: 354, startPoint y: 120, endPoint x: 354, endPoint y: 113, distance: 7.7
click at [354, 113] on div at bounding box center [332, 105] width 199 height 100
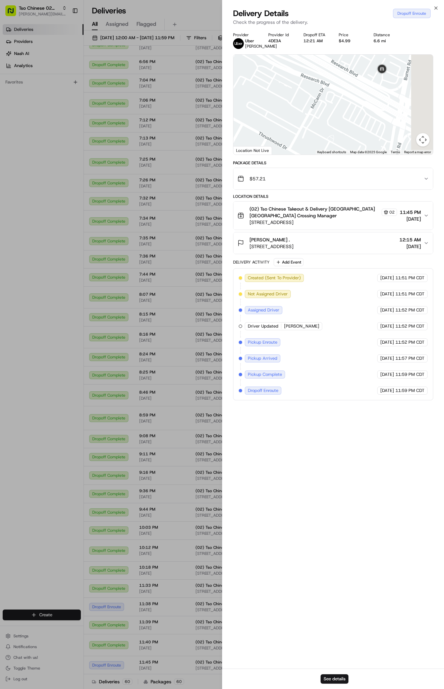
drag, startPoint x: 382, startPoint y: 93, endPoint x: 204, endPoint y: 138, distance: 183.6
click at [204, 138] on body "Tso Chinese 02 Arbor antonia@tsochinese.com Toggle Sidebar Deliveries Providers…" at bounding box center [222, 344] width 444 height 689
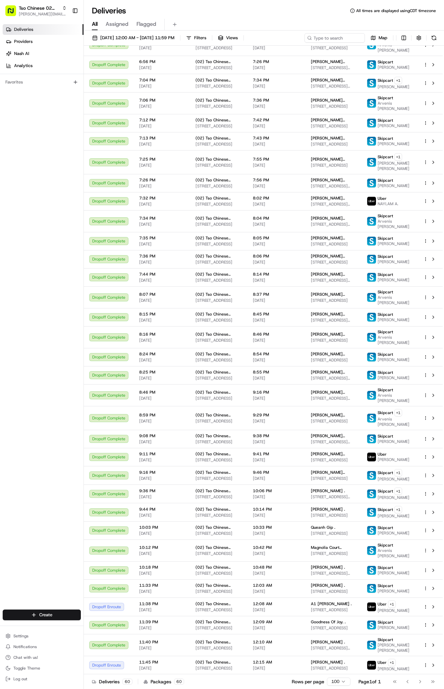
click at [59, 8] on span "Tso Chinese 02 Arbor" at bounding box center [39, 8] width 41 height 7
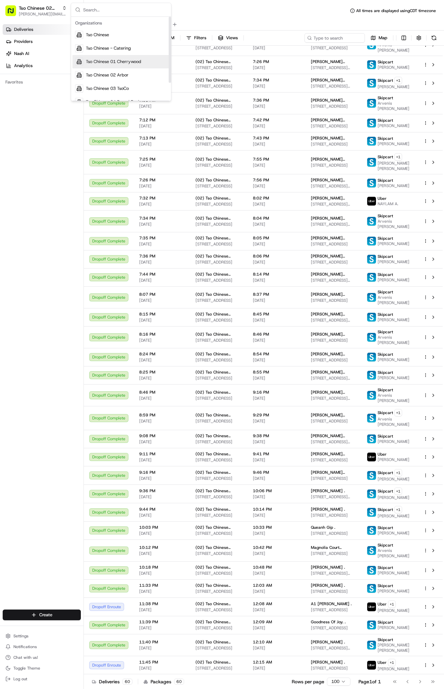
click at [128, 64] on span "Tso Chinese 01 Cherrywood" at bounding box center [113, 62] width 55 height 6
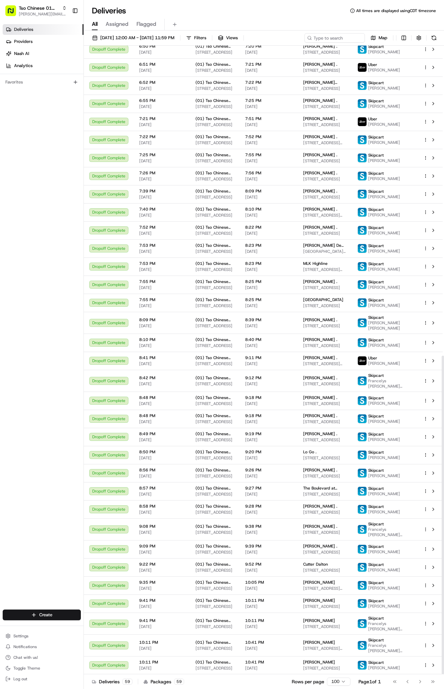
scroll to position [612, 0]
click at [44, 10] on span "Tso Chinese 01 Cherrywood" at bounding box center [39, 8] width 41 height 7
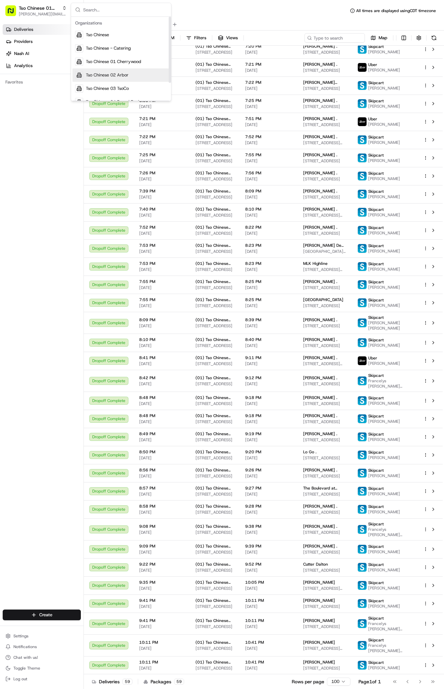
click at [124, 73] on span "Tso Chinese 02 Arbor" at bounding box center [107, 75] width 43 height 6
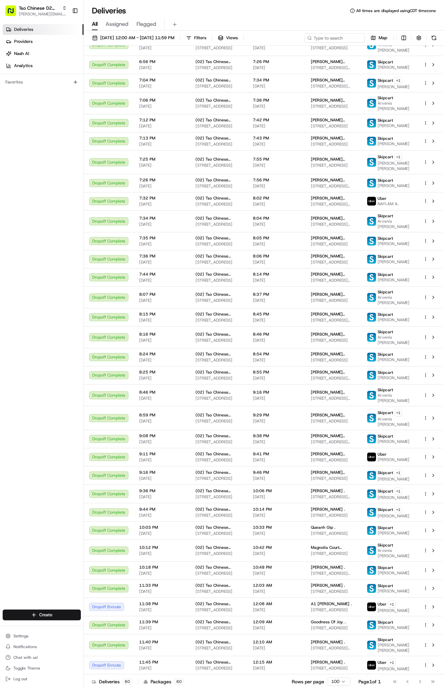
scroll to position [645, 0]
click at [219, 613] on td "(02) Tso Chinese Takeout & Delivery Arboretum Crossing 9333 Research Blvd, Bldg…" at bounding box center [218, 606] width 57 height 18
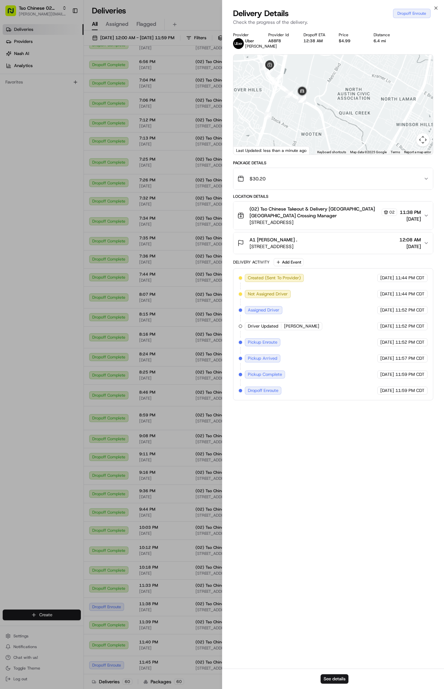
drag, startPoint x: 336, startPoint y: 135, endPoint x: 350, endPoint y: 74, distance: 63.1
click at [350, 74] on div at bounding box center [332, 105] width 199 height 100
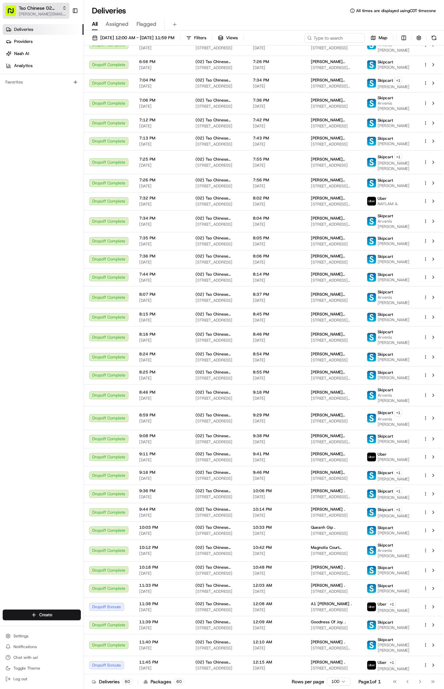
click at [47, 13] on span "[PERSON_NAME][EMAIL_ADDRESS][DOMAIN_NAME]" at bounding box center [43, 13] width 48 height 5
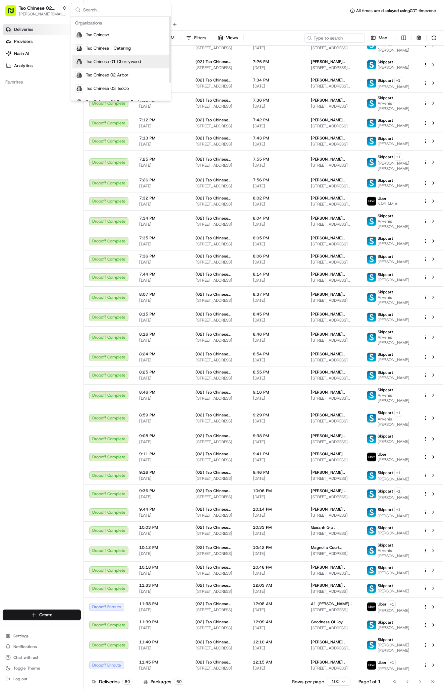
click at [120, 64] on span "Tso Chinese 01 Cherrywood" at bounding box center [113, 62] width 55 height 6
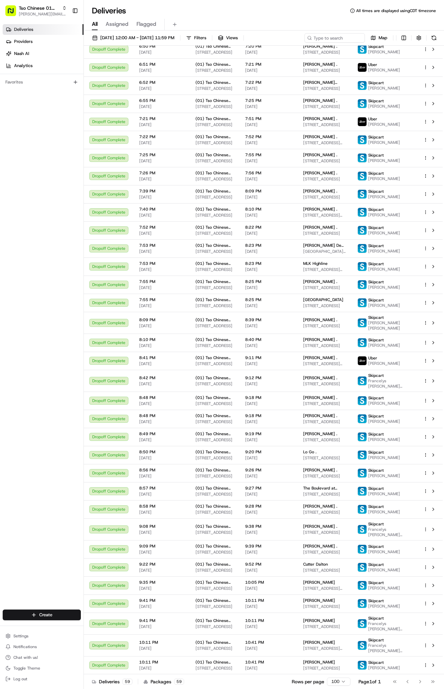
scroll to position [612, 0]
click at [333, 680] on html "Tso Chinese 01 Cherrywood antonia@tsochinese.com Toggle Sidebar Deliveries Prov…" at bounding box center [222, 344] width 444 height 689
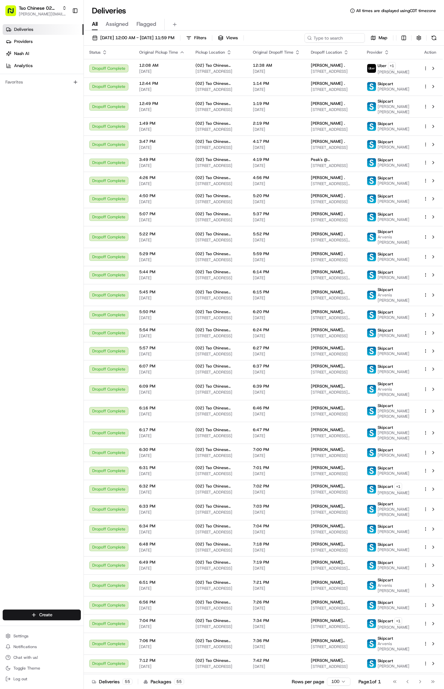
scroll to position [506, 0]
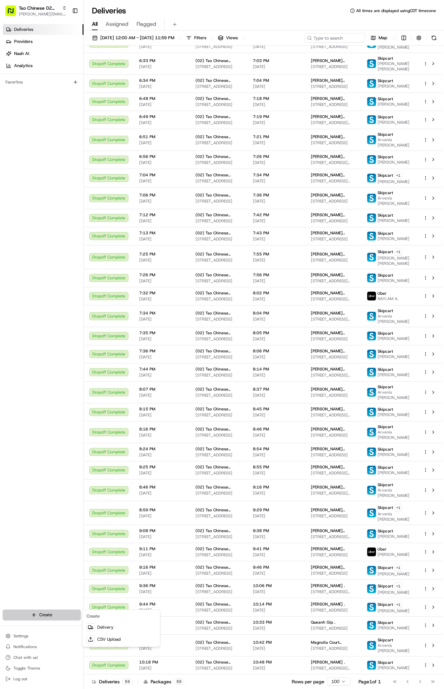
click at [47, 615] on html "Tso Chinese 02 Arbor antonia@tsochinese.com Toggle Sidebar Deliveries Providers…" at bounding box center [222, 344] width 444 height 689
click at [100, 627] on link "Delivery" at bounding box center [121, 627] width 75 height 12
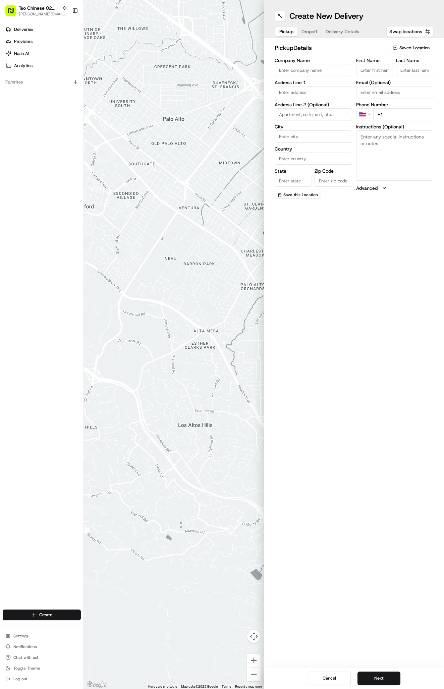
click at [404, 48] on span "Saved Location" at bounding box center [414, 48] width 30 height 6
click at [398, 76] on span "(02) Tso Chinese Takeout & Delivery Arboretum Crossing (02)" at bounding box center [399, 76] width 82 height 12
type input "(02) Tso Chinese Takeout & Delivery Arboretum Crossing"
type input "Bldg E Ste 402"
type input "Austin"
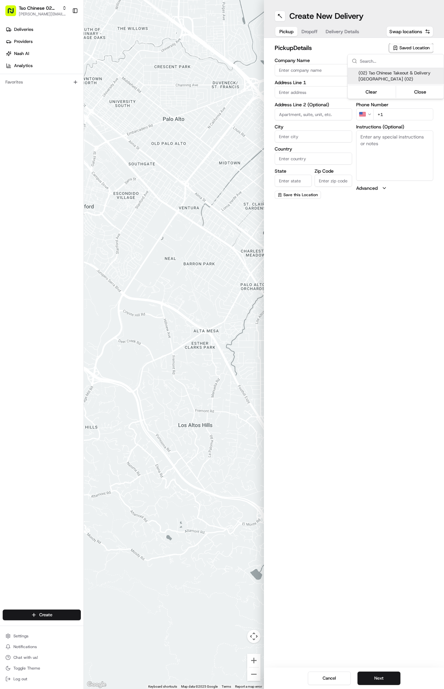
type input "US"
type input "TX"
type input "78759"
type input "Tso Chinese"
type input "Arboretum Crossing Manager"
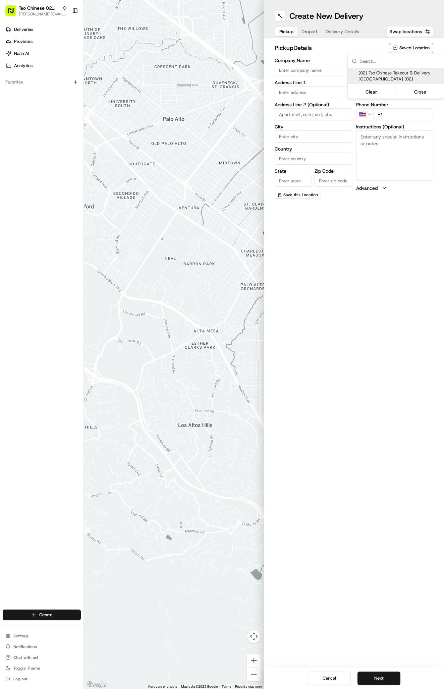
type input "arborstore@tsochinese.com"
type input "+1 512 344 9434"
type textarea "Submit a picture displaying address & food as Proof of Delivery. Envía una foto…"
type input "9333 Research Blvd"
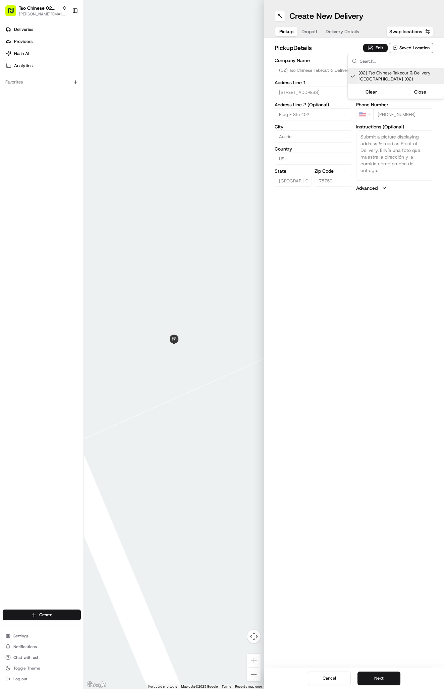
click at [306, 31] on html "Tso Chinese 02 Arbor antonia@tsochinese.com Toggle Sidebar Deliveries Providers…" at bounding box center [222, 344] width 444 height 689
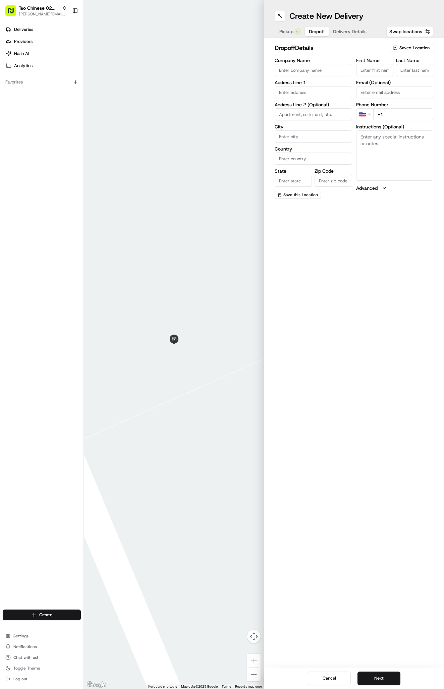
click at [306, 31] on button "Dropoff" at bounding box center [317, 31] width 24 height 9
click at [367, 69] on input "First Name" at bounding box center [374, 70] width 37 height 12
paste input "john coppock"
type input "john coppock"
type input "."
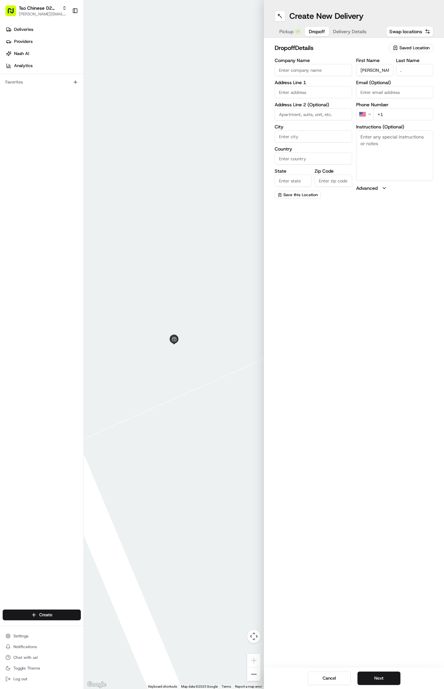
paste input "10803 Buckthorn Dr Austin Texas 78759"
click at [320, 113] on div "10803 Buckthorn Dr, Austin, Texas 78759" at bounding box center [313, 109] width 74 height 16
type input "10803 Buckthorn Dr, Austin, TX 78759, USA"
type input "Austin"
type input "United States"
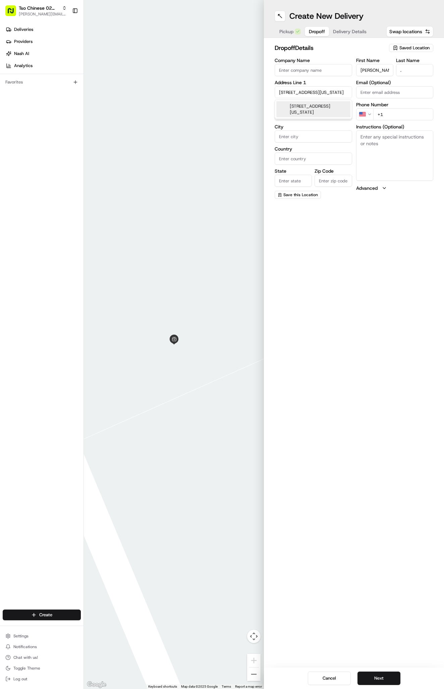
type input "TX"
type input "78759"
type input "10803 Buckthorn Drive"
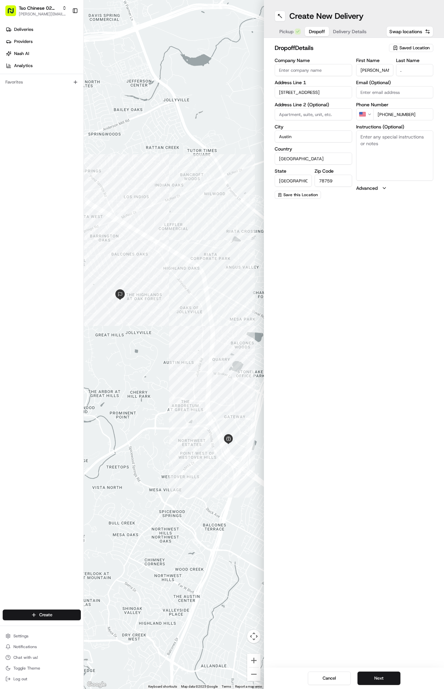
type input "+1 808 392 4995"
click at [414, 169] on textarea "Instructions (Optional)" at bounding box center [394, 155] width 77 height 50
click at [399, 150] on textarea "Instructions (Optional)" at bounding box center [394, 155] width 77 height 50
paste textarea "Address is on the garage door in big numbers 10803. Please leave at front door"
type textarea "Address is on the garage door in big numbers 10803. Please leave at front door"
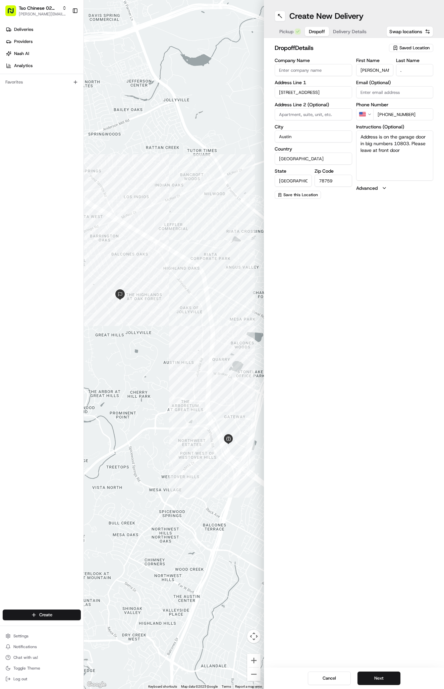
click at [395, 295] on div "Create New Delivery Pickup Dropoff Delivery Details Swap locations dropoff Deta…" at bounding box center [354, 344] width 180 height 689
drag, startPoint x: 395, startPoint y: 295, endPoint x: 379, endPoint y: -35, distance: 330.2
click at [379, 0] on html "Tso Chinese 02 Arbor antonia@tsochinese.com Toggle Sidebar Deliveries Providers…" at bounding box center [222, 344] width 444 height 689
click at [349, 246] on div "Create New Delivery Pickup Dropoff Delivery Details Swap locations dropoff Deta…" at bounding box center [354, 344] width 180 height 689
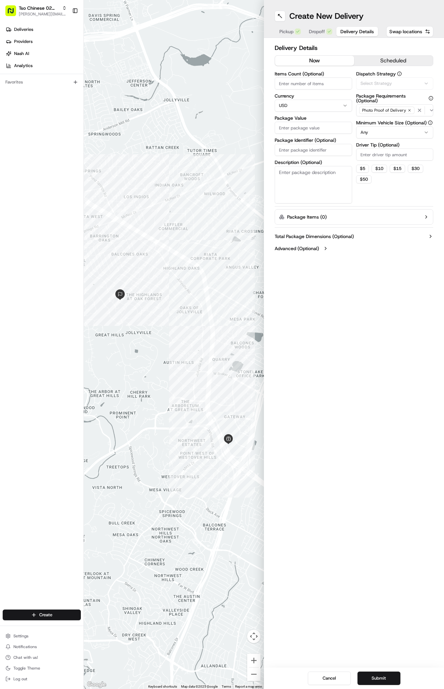
click at [347, 28] on span "Delivery Details" at bounding box center [357, 31] width 34 height 7
click at [384, 80] on button "Via Automation" at bounding box center [394, 83] width 77 height 12
click at [381, 121] on span "Tso Arbor Strategy" at bounding box center [399, 120] width 82 height 6
click at [385, 152] on html "Tso Chinese 02 Arbor antonia@tsochinese.com Toggle Sidebar Deliveries Providers…" at bounding box center [222, 344] width 444 height 689
click at [386, 157] on input "Driver Tip (Optional)" at bounding box center [394, 154] width 77 height 12
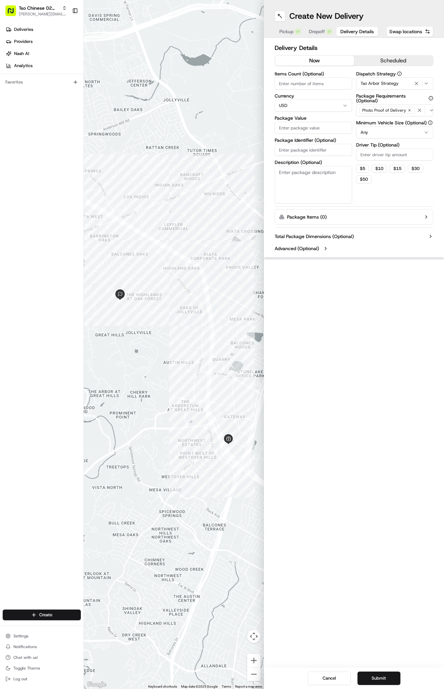
type input "3"
type input "2"
click at [300, 131] on input "Package Value" at bounding box center [312, 128] width 77 height 12
drag, startPoint x: 422, startPoint y: 285, endPoint x: 310, endPoint y: 126, distance: 194.8
click at [310, 126] on input "Package Value" at bounding box center [312, 128] width 77 height 12
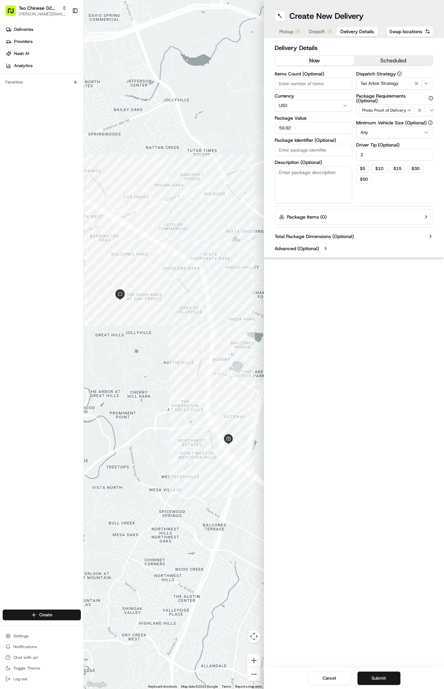
type input "59.92"
click at [297, 145] on input "Package Identifier (Optional)" at bounding box center [312, 150] width 77 height 12
paste input "Address is on the garage door in big numbers 10803. Please leave at front door"
type input "Address is on the garage door in big numbers 10803. Please leave at front door"
click at [392, 415] on div "Create New Delivery Pickup Dropoff Delivery Details Swap locations Delivery Det…" at bounding box center [354, 344] width 180 height 689
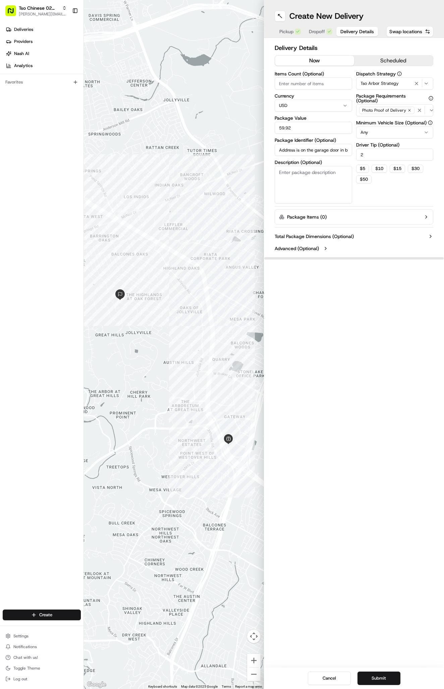
click at [318, 150] on input "Address is on the garage door in big numbers 10803. Please leave at front door" at bounding box center [312, 150] width 77 height 12
click at [317, 147] on input "Package Identifier (Optional)" at bounding box center [312, 150] width 77 height 12
paste input "#F1JHYBK"
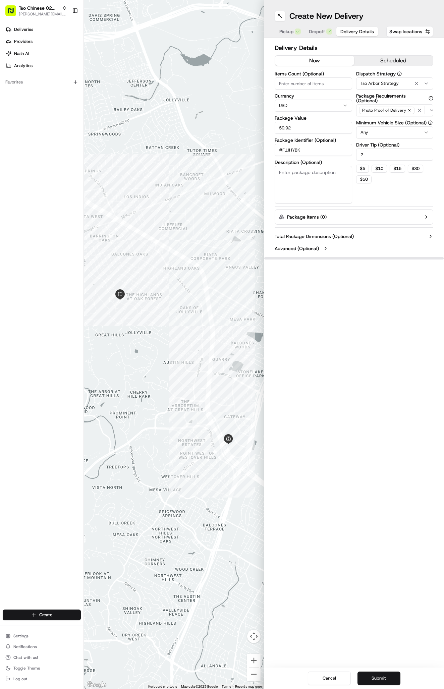
type input "#F1JHYBK"
click at [351, 352] on div "Create New Delivery Pickup Dropoff Delivery Details Swap locations Delivery Det…" at bounding box center [354, 344] width 180 height 689
click at [320, 34] on span "Dropoff" at bounding box center [317, 31] width 16 height 7
click at [354, 33] on span "Delivery Details" at bounding box center [357, 31] width 34 height 7
click at [367, 676] on button "Submit" at bounding box center [378, 677] width 43 height 13
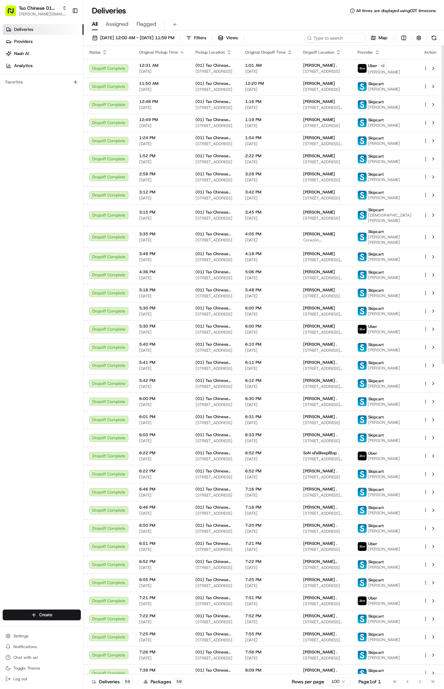
click at [165, 32] on div "08/23/2025 12:00 AM - 08/23/2025 11:59 PM Filters Views Map Status Original Pic…" at bounding box center [264, 359] width 360 height 659
click at [165, 37] on span "08/23/2025 12:00 AM - 08/23/2025 11:59 PM" at bounding box center [137, 38] width 74 height 6
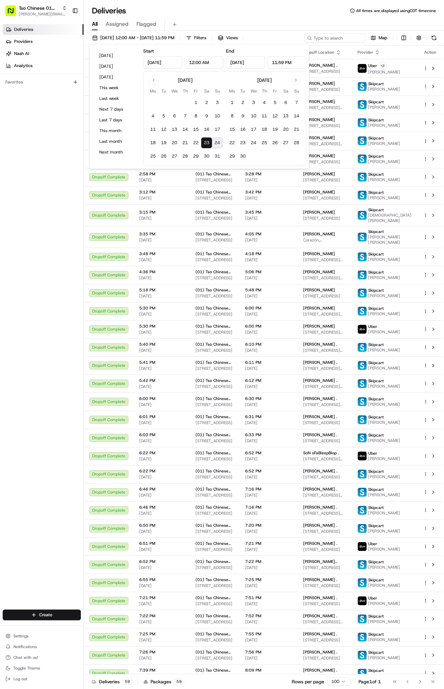
click at [217, 138] on button "24" at bounding box center [217, 142] width 11 height 11
type input "Aug 24, 2025"
click at [217, 138] on button "24" at bounding box center [217, 142] width 11 height 11
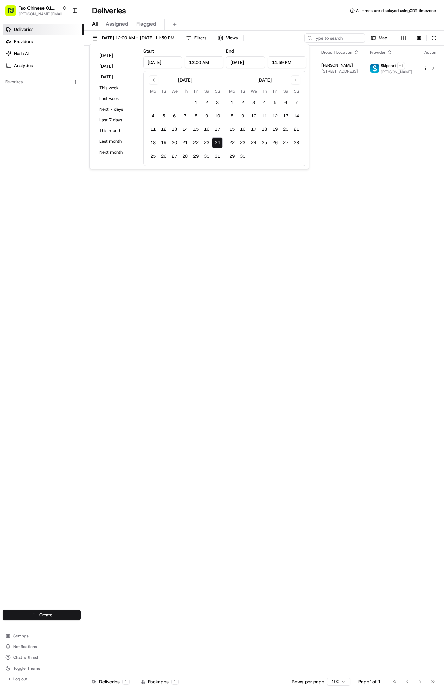
click at [218, 226] on div "Status Original Pickup Time Pickup Location Original Dropoff Time Dropoff Locat…" at bounding box center [263, 360] width 359 height 628
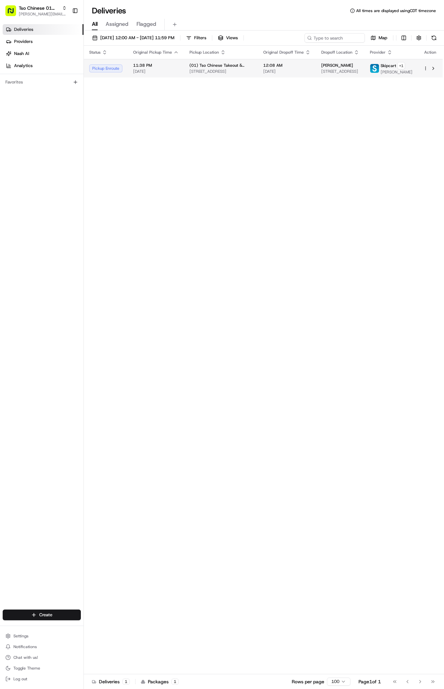
click at [221, 64] on span "(01) Tso Chinese Takeout & Delivery Cherrywood" at bounding box center [220, 65] width 63 height 5
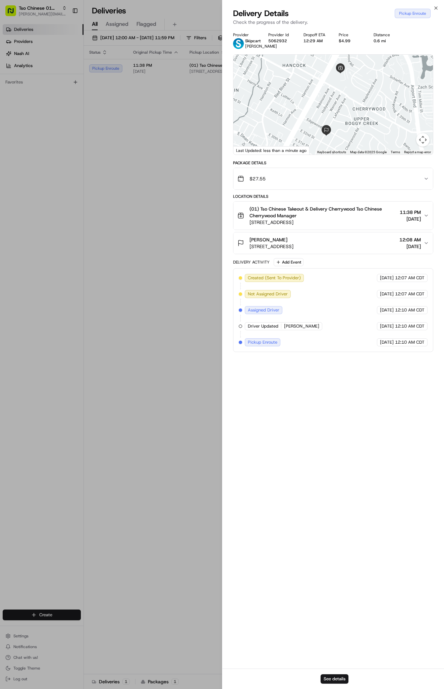
click at [349, 123] on div at bounding box center [332, 105] width 199 height 100
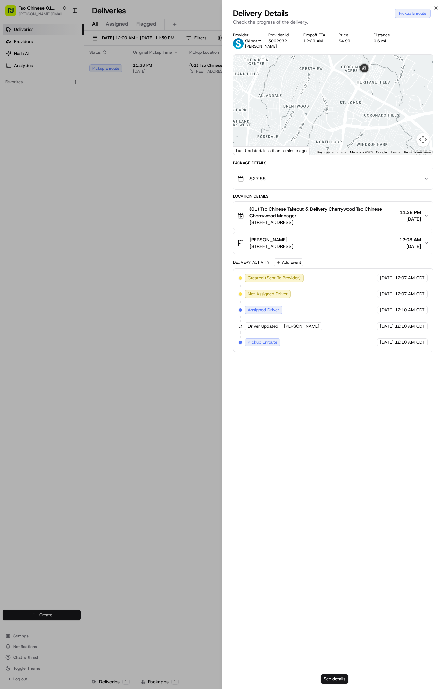
drag, startPoint x: 357, startPoint y: 105, endPoint x: 357, endPoint y: 109, distance: 3.7
click at [357, 109] on div at bounding box center [332, 105] width 199 height 100
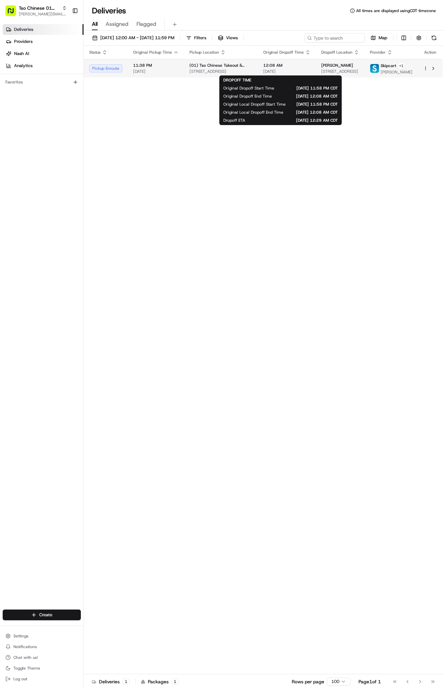
click at [303, 69] on span "08/24/2025" at bounding box center [286, 71] width 47 height 5
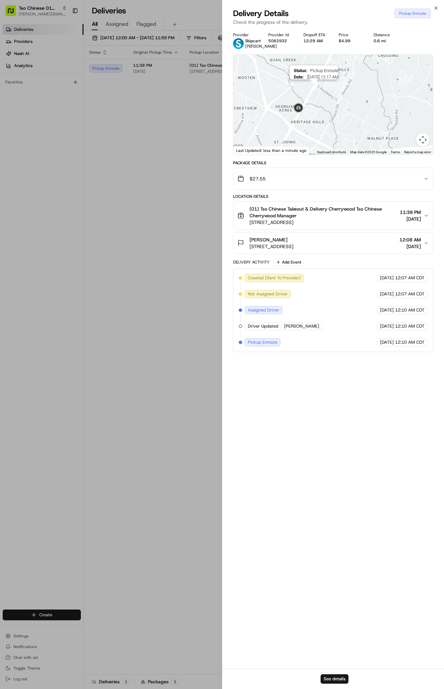
click at [316, 90] on img "4" at bounding box center [313, 86] width 7 height 7
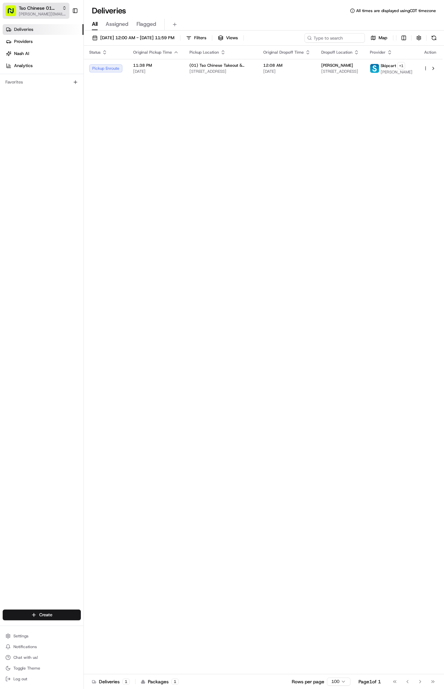
click at [55, 9] on span "Tso Chinese 01 Cherrywood" at bounding box center [39, 8] width 41 height 7
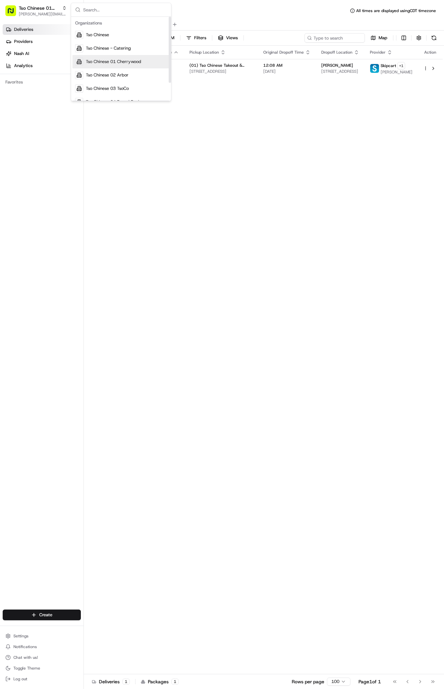
click at [127, 59] on span "Tso Chinese 01 Cherrywood" at bounding box center [113, 62] width 55 height 6
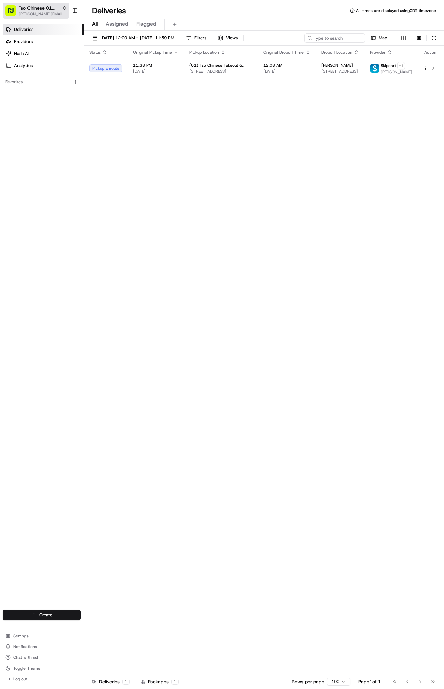
click at [47, 10] on span "Tso Chinese 01 Cherrywood" at bounding box center [39, 8] width 41 height 7
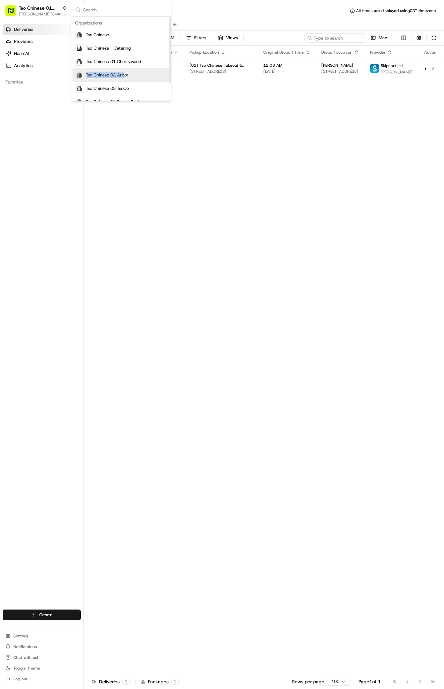
click at [125, 71] on div "Tso Chinese 02 Arbor" at bounding box center [120, 74] width 97 height 13
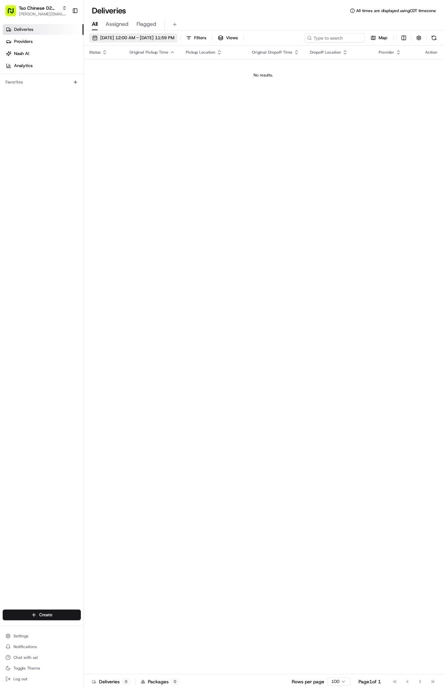
click at [129, 34] on button "08/24/2025 12:00 AM - 08/24/2025 11:59 PM" at bounding box center [133, 37] width 88 height 9
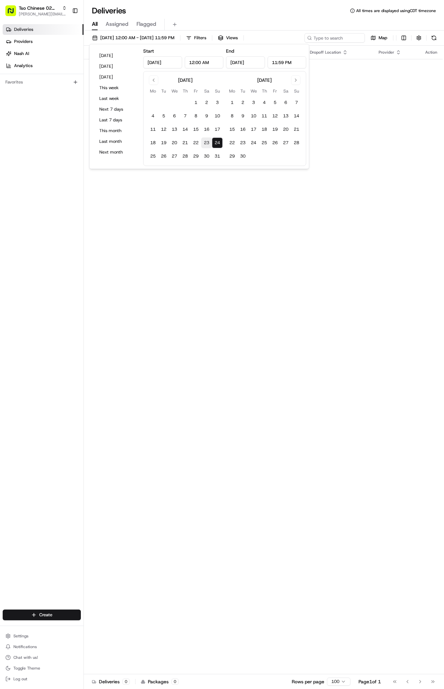
click at [211, 142] on button "23" at bounding box center [206, 142] width 11 height 11
type input "Aug 23, 2025"
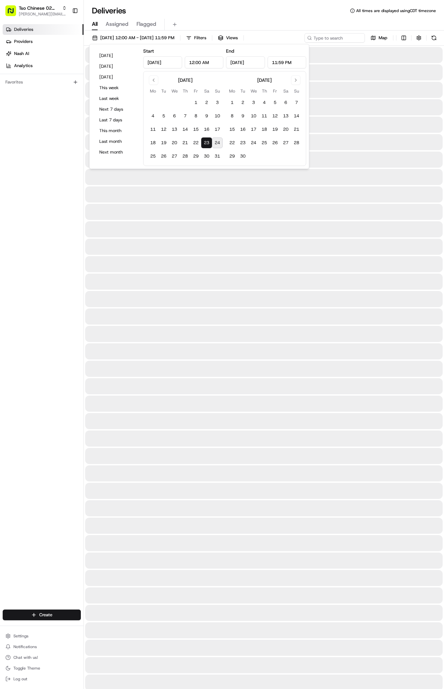
click at [210, 142] on button "23" at bounding box center [206, 142] width 11 height 11
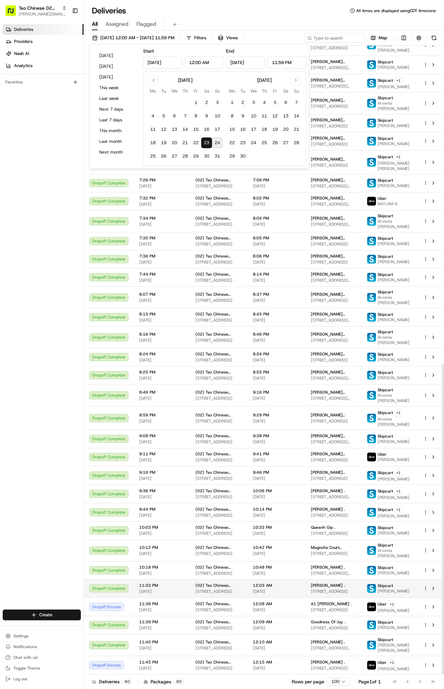
scroll to position [645, 0]
click at [280, 600] on td "12:08 AM 08/24/2025" at bounding box center [276, 606] width 58 height 18
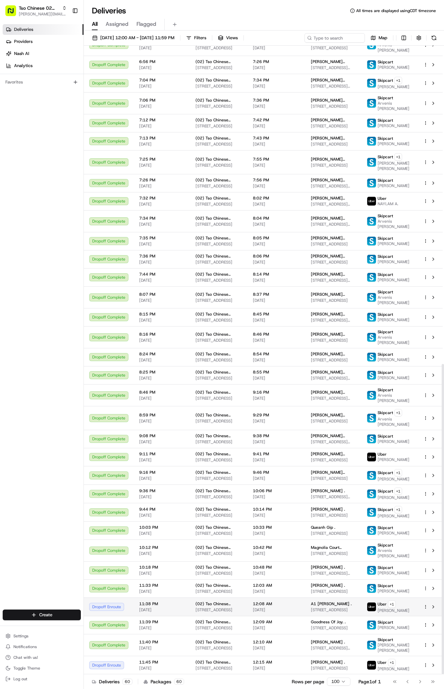
click at [297, 605] on span "12:08 AM" at bounding box center [276, 603] width 47 height 5
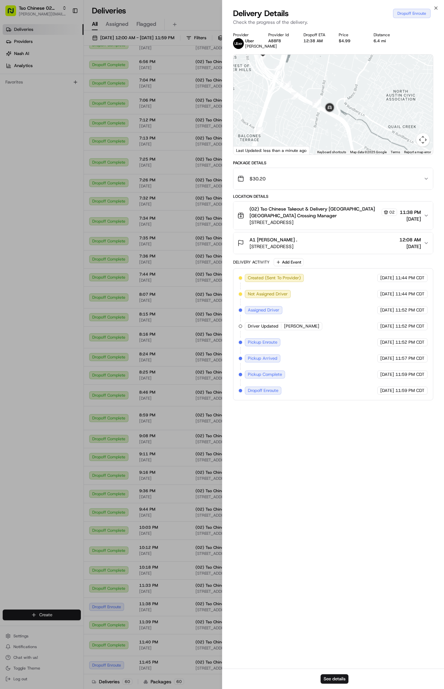
drag, startPoint x: 317, startPoint y: 139, endPoint x: 281, endPoint y: 68, distance: 79.3
click at [281, 68] on div at bounding box center [332, 105] width 199 height 100
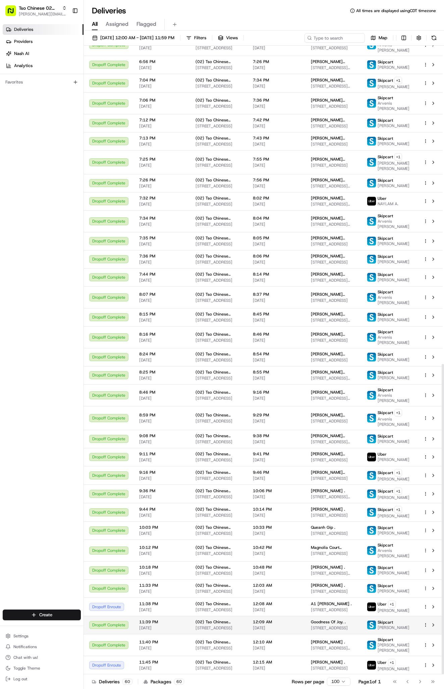
click at [344, 625] on span "13001 Center Lake Dr, Austin, TX 78753, USA" at bounding box center [333, 627] width 45 height 5
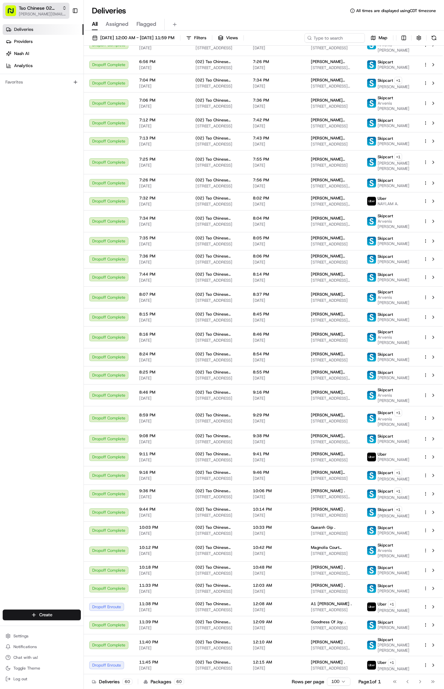
click at [63, 15] on span "[PERSON_NAME][EMAIL_ADDRESS][DOMAIN_NAME]" at bounding box center [43, 13] width 48 height 5
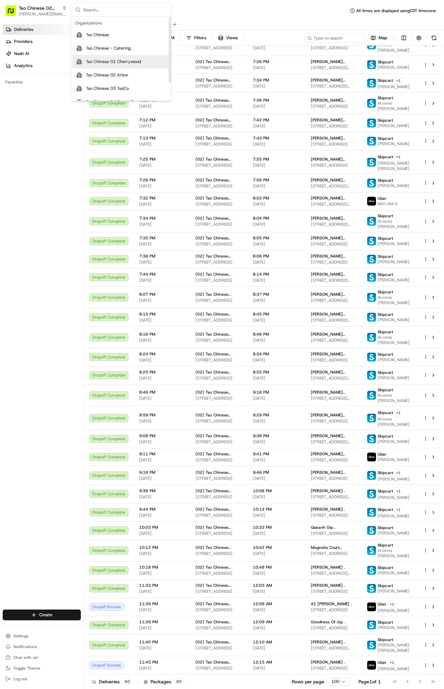
click at [127, 66] on div "Tso Chinese 01 Cherrywood" at bounding box center [120, 61] width 97 height 13
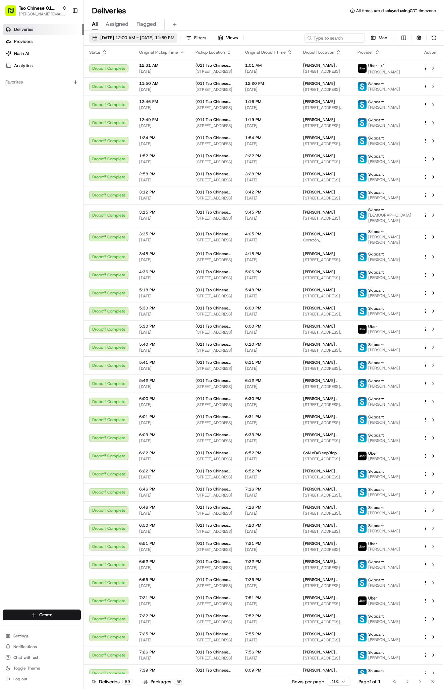
click at [152, 42] on button "08/23/2025 12:00 AM - 08/23/2025 11:59 PM" at bounding box center [133, 37] width 88 height 9
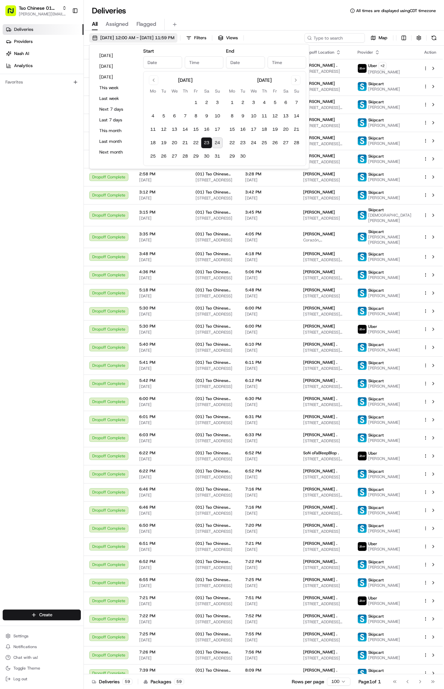
type input "Aug 23, 2025"
type input "12:00 AM"
type input "Aug 23, 2025"
type input "11:59 PM"
click at [215, 141] on button "24" at bounding box center [217, 142] width 11 height 11
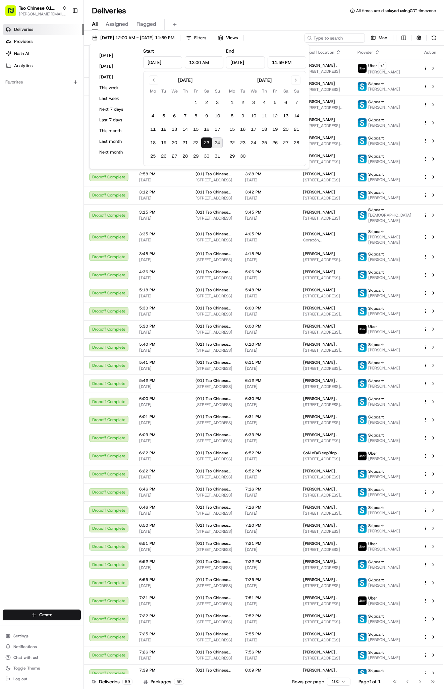
type input "Aug 24, 2025"
click at [215, 141] on button "24" at bounding box center [217, 142] width 11 height 11
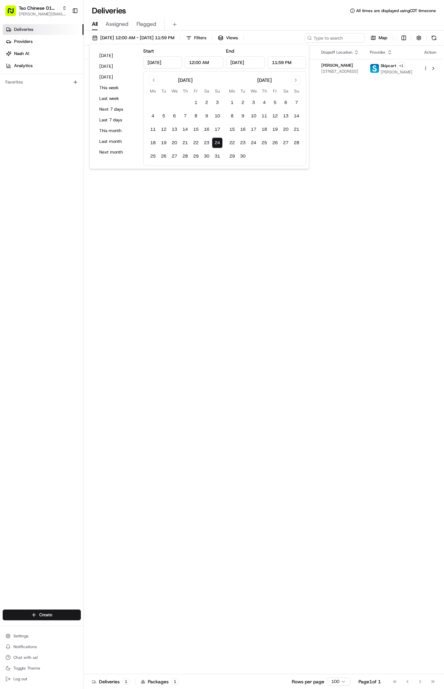
click at [315, 147] on div "Status Original Pickup Time Pickup Location Original Dropoff Time Dropoff Locat…" at bounding box center [263, 360] width 359 height 628
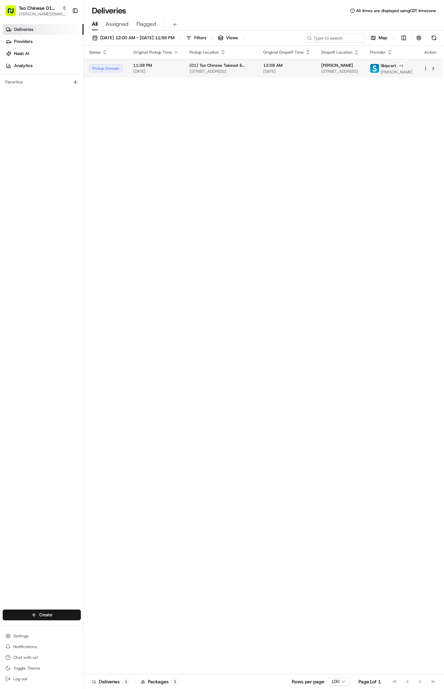
click at [345, 77] on td "Brent Dunham 3211 Lafayette Ave, Austin, TX 78722, USA" at bounding box center [340, 68] width 49 height 18
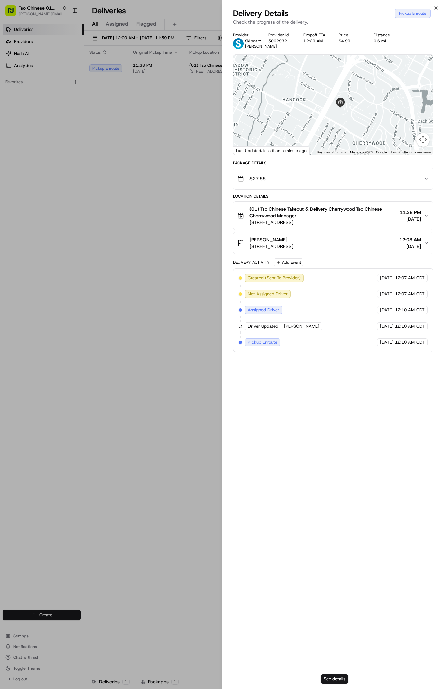
drag, startPoint x: 366, startPoint y: 114, endPoint x: 366, endPoint y: 125, distance: 11.7
click at [366, 123] on div at bounding box center [332, 105] width 199 height 100
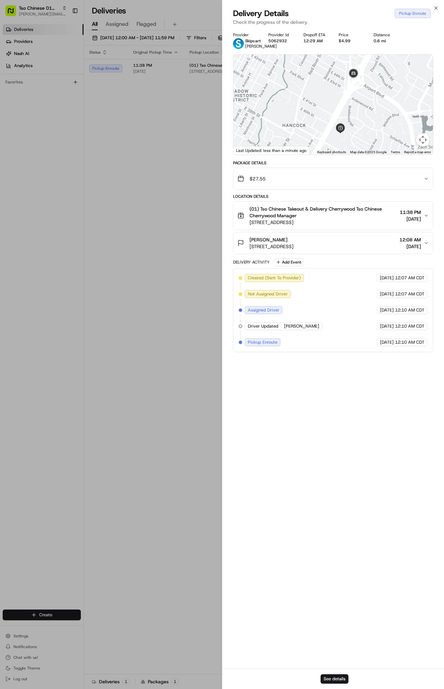
drag, startPoint x: 366, startPoint y: 127, endPoint x: 366, endPoint y: 137, distance: 10.4
click at [366, 139] on div at bounding box center [332, 105] width 199 height 100
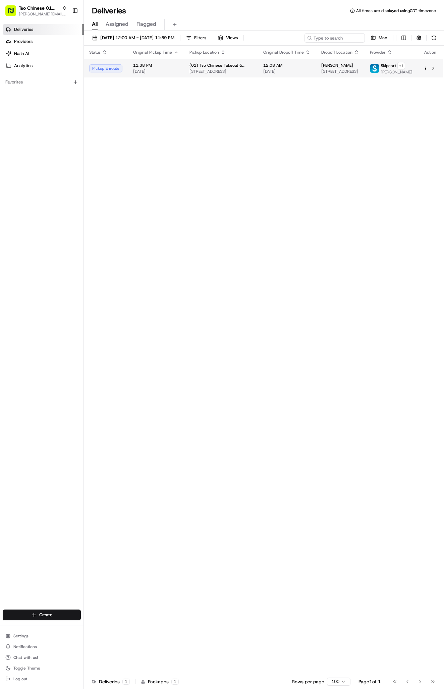
click at [126, 40] on span "08/24/2025 12:00 AM - 08/24/2025 11:59 PM" at bounding box center [137, 38] width 74 height 6
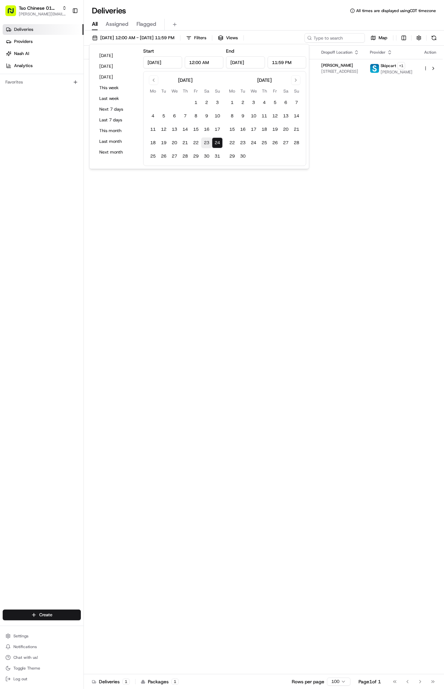
click at [205, 142] on button "23" at bounding box center [206, 142] width 11 height 11
type input "Aug 23, 2025"
click at [205, 142] on button "23" at bounding box center [206, 142] width 11 height 11
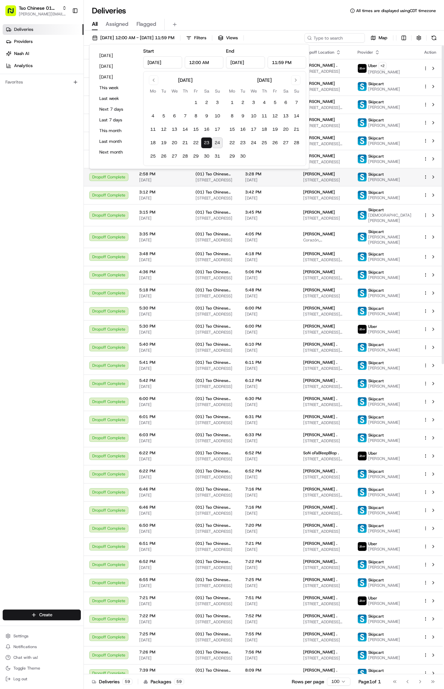
click at [192, 186] on td "(01) Tso Chinese Takeout & Delivery Cherrywood 3909 N Interstate Hwy 35, Ste E-…" at bounding box center [215, 177] width 50 height 18
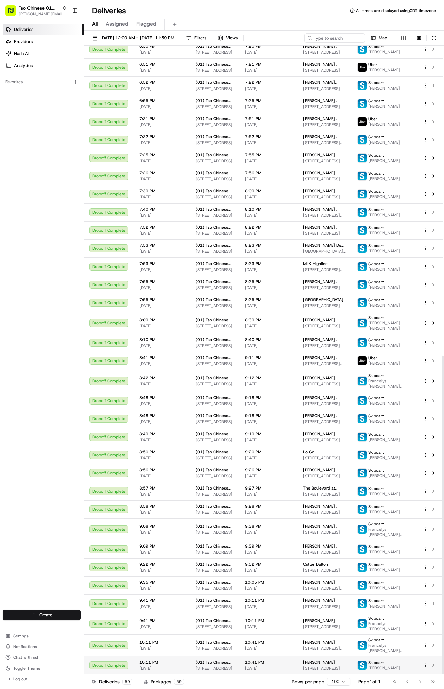
scroll to position [612, 0]
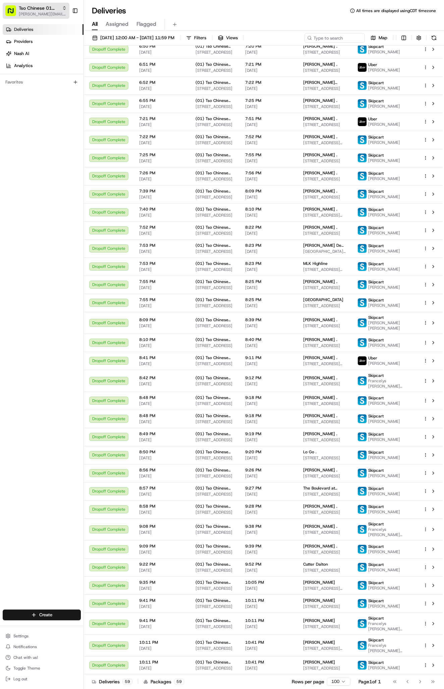
click at [51, 14] on span "[PERSON_NAME][EMAIL_ADDRESS][DOMAIN_NAME]" at bounding box center [43, 13] width 48 height 5
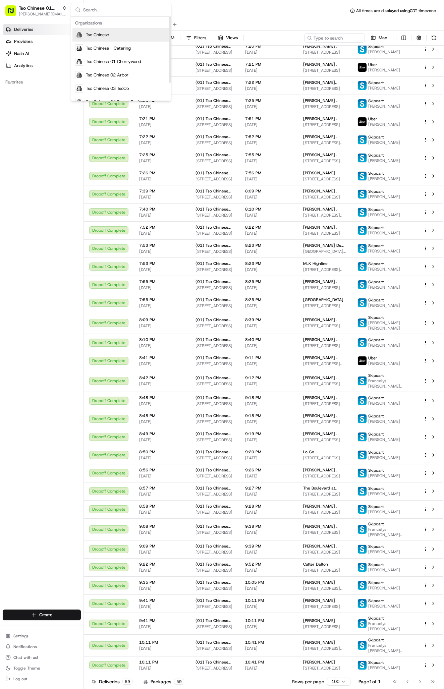
click at [227, 18] on div "All Assigned Flagged" at bounding box center [264, 23] width 360 height 14
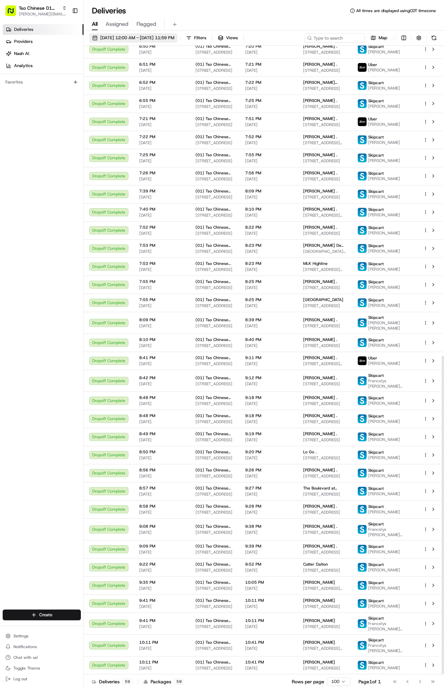
click at [123, 38] on span "08/23/2025 12:00 AM - 08/23/2025 11:59 PM" at bounding box center [137, 38] width 74 height 6
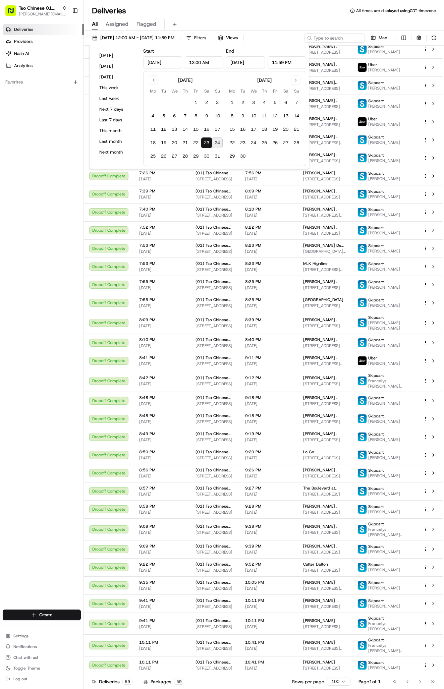
click at [283, 15] on div "Deliveries All times are displayed using CDT timezone" at bounding box center [264, 10] width 360 height 11
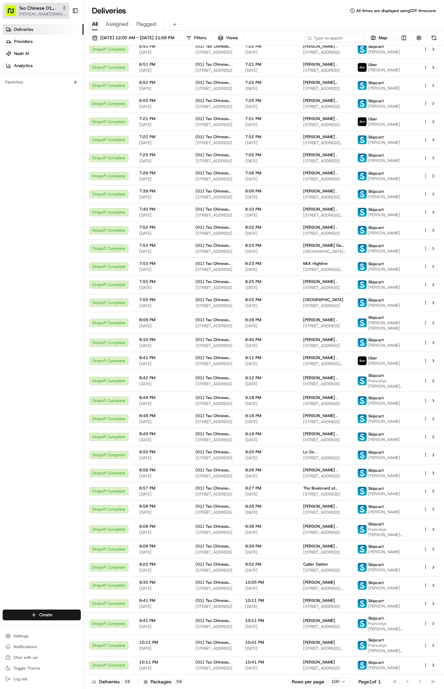
click at [28, 12] on span "[PERSON_NAME][EMAIL_ADDRESS][DOMAIN_NAME]" at bounding box center [43, 13] width 48 height 5
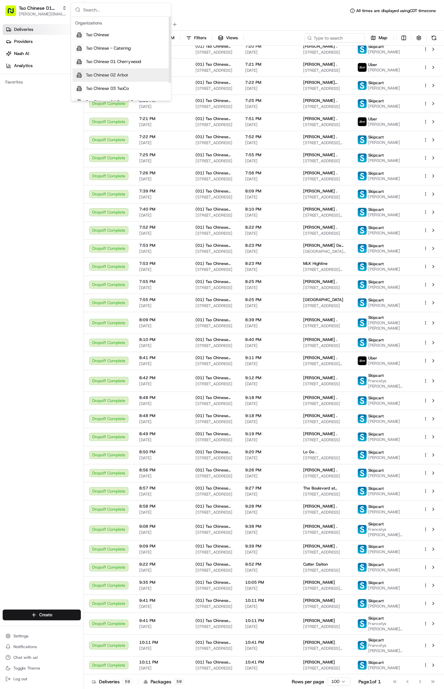
click at [159, 75] on div "Tso Chinese 02 Arbor" at bounding box center [120, 74] width 97 height 13
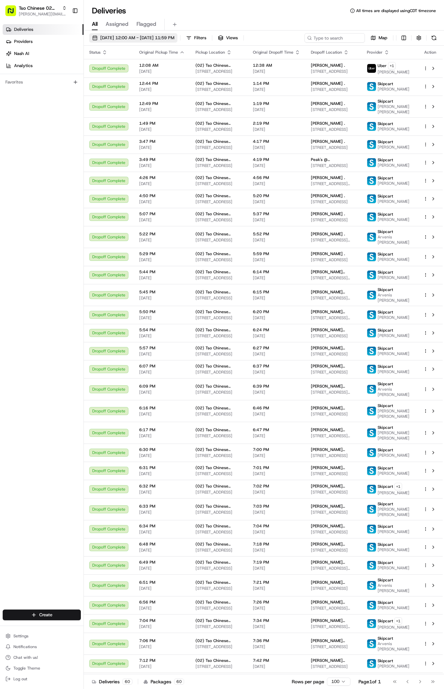
click at [123, 37] on span "08/23/2025 12:00 AM - 08/23/2025 11:59 PM" at bounding box center [137, 38] width 74 height 6
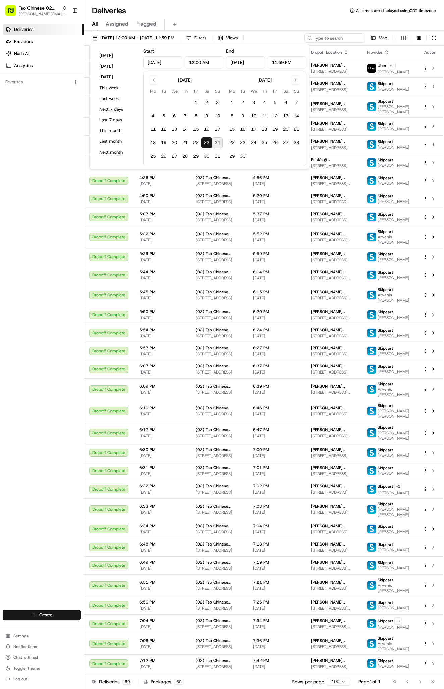
click at [218, 142] on button "24" at bounding box center [217, 142] width 11 height 11
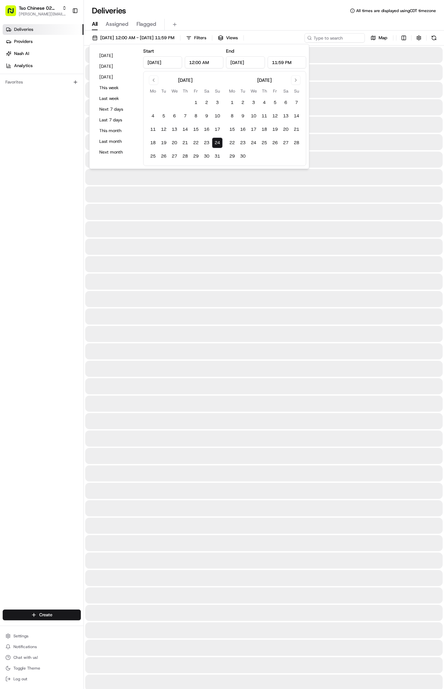
type input "Aug 24, 2025"
click at [218, 142] on button "24" at bounding box center [217, 142] width 11 height 11
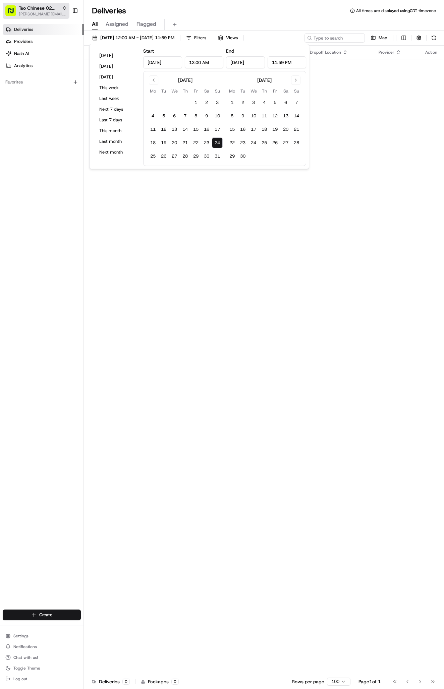
click at [44, 13] on span "[PERSON_NAME][EMAIL_ADDRESS][DOMAIN_NAME]" at bounding box center [43, 13] width 48 height 5
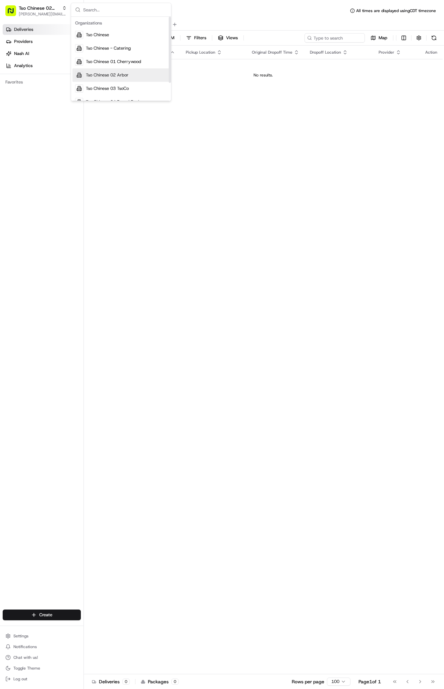
click at [107, 71] on div "Tso Chinese 02 Arbor" at bounding box center [120, 74] width 97 height 13
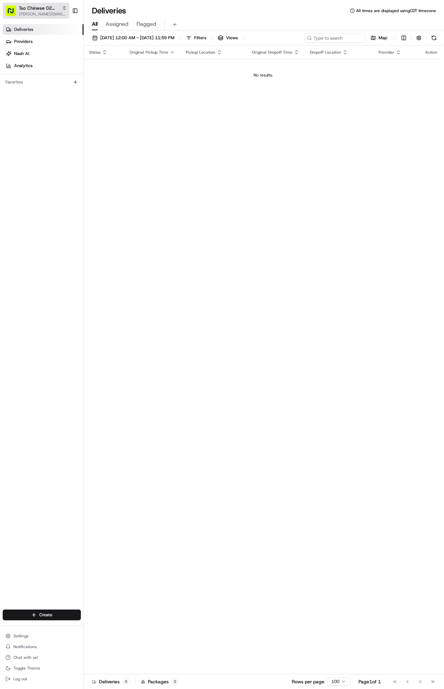
click at [51, 10] on span "Tso Chinese 02 Arbor" at bounding box center [39, 8] width 41 height 7
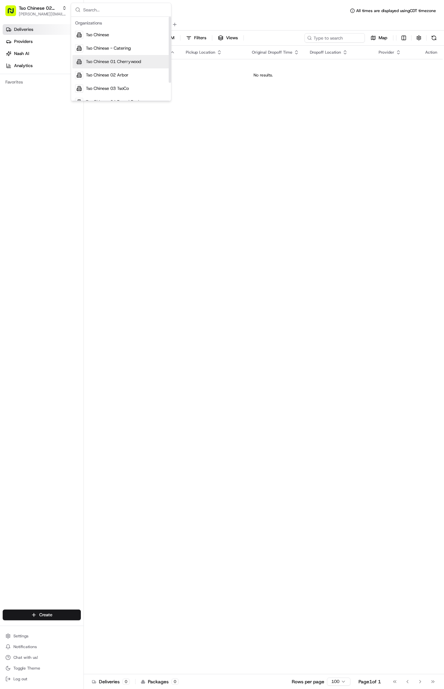
click at [121, 56] on div "Tso Chinese 01 Cherrywood" at bounding box center [120, 61] width 97 height 13
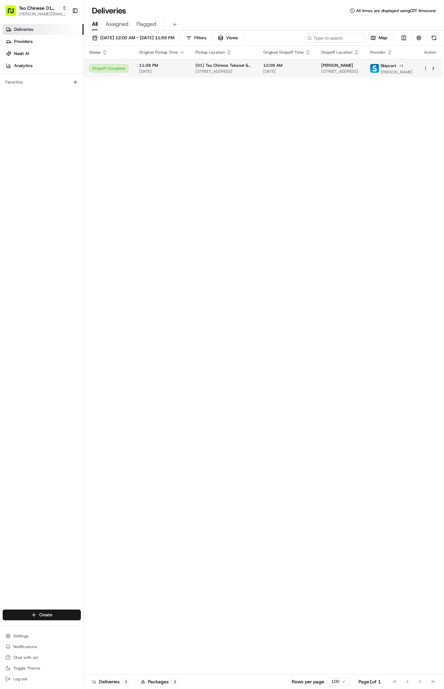
click at [238, 65] on span "(01) Tso Chinese Takeout & Delivery Cherrywood" at bounding box center [223, 65] width 57 height 5
click at [118, 34] on button "08/24/2025 12:00 AM - 08/24/2025 11:59 PM" at bounding box center [133, 37] width 88 height 9
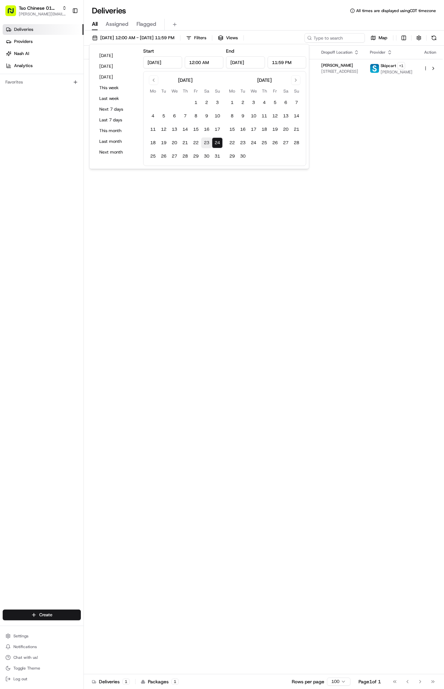
click at [208, 140] on button "23" at bounding box center [206, 142] width 11 height 11
type input "Aug 23, 2025"
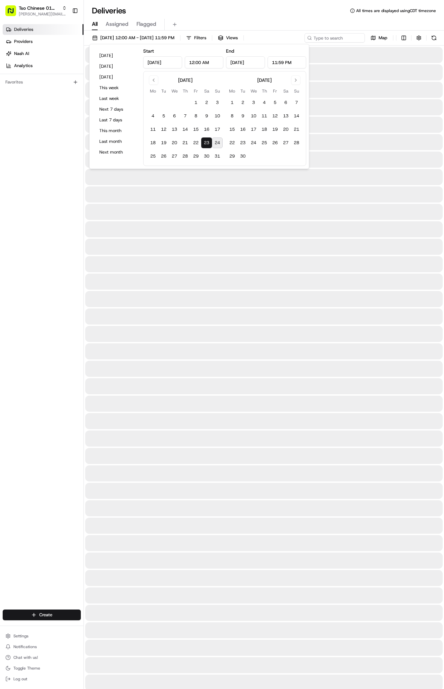
click at [208, 140] on button "23" at bounding box center [206, 142] width 11 height 11
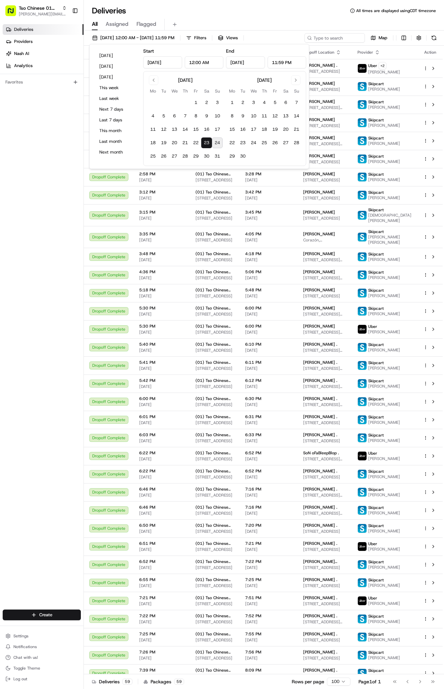
click at [218, 142] on button "24" at bounding box center [217, 142] width 11 height 11
type input "Aug 24, 2025"
click at [218, 142] on button "24" at bounding box center [217, 142] width 11 height 11
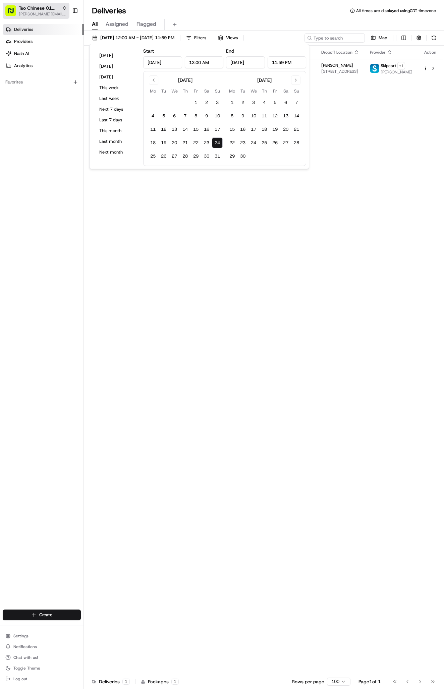
click at [46, 8] on span "Tso Chinese 01 Cherrywood" at bounding box center [39, 8] width 41 height 7
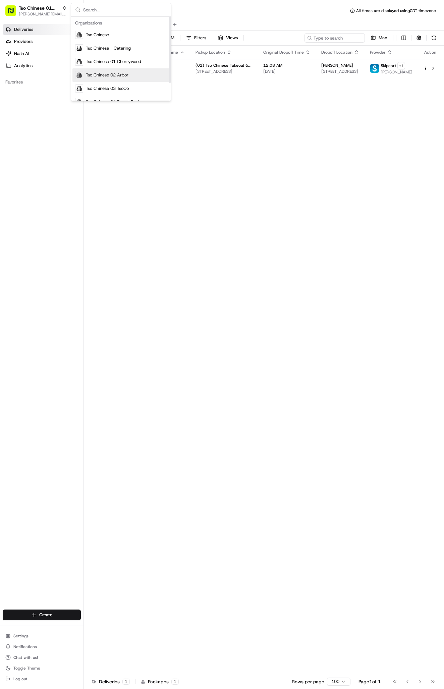
click at [132, 71] on div "Tso Chinese 02 Arbor" at bounding box center [120, 74] width 97 height 13
